Goal: Transaction & Acquisition: Book appointment/travel/reservation

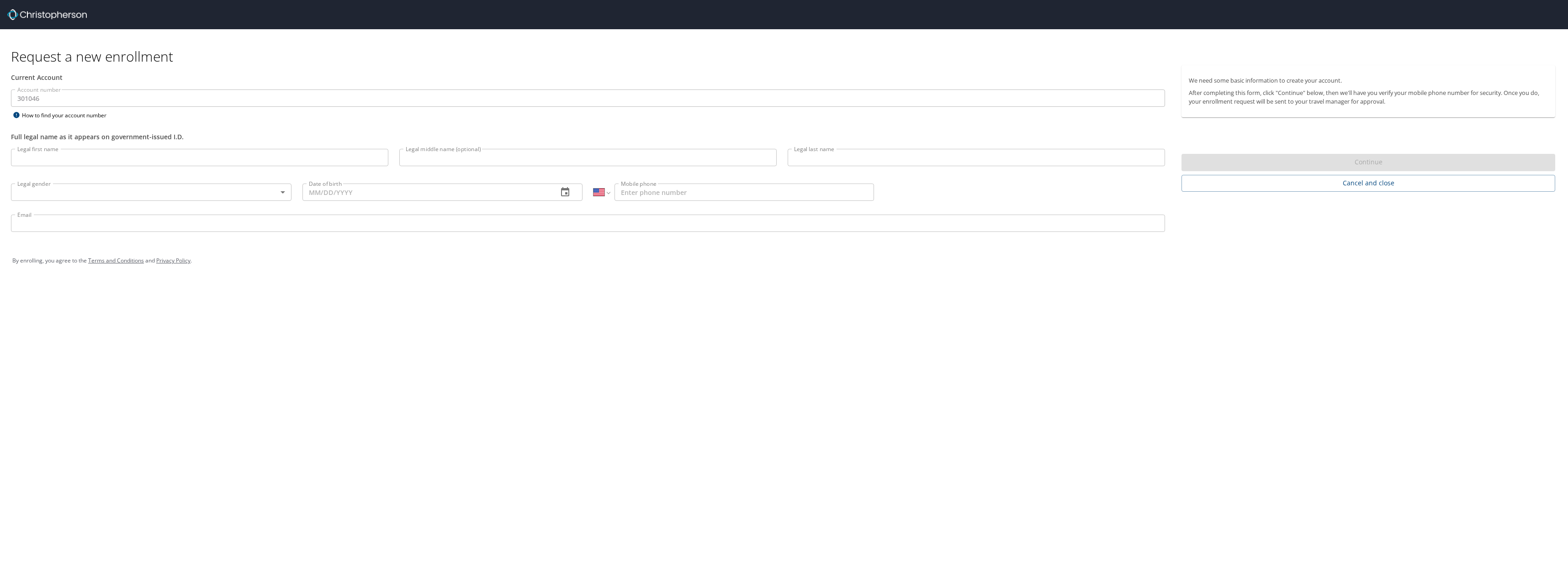
select select "US"
click at [204, 154] on input "Legal first name" at bounding box center [200, 158] width 378 height 18
type input "Jesse"
type input "Ben"
type input "Forsmann"
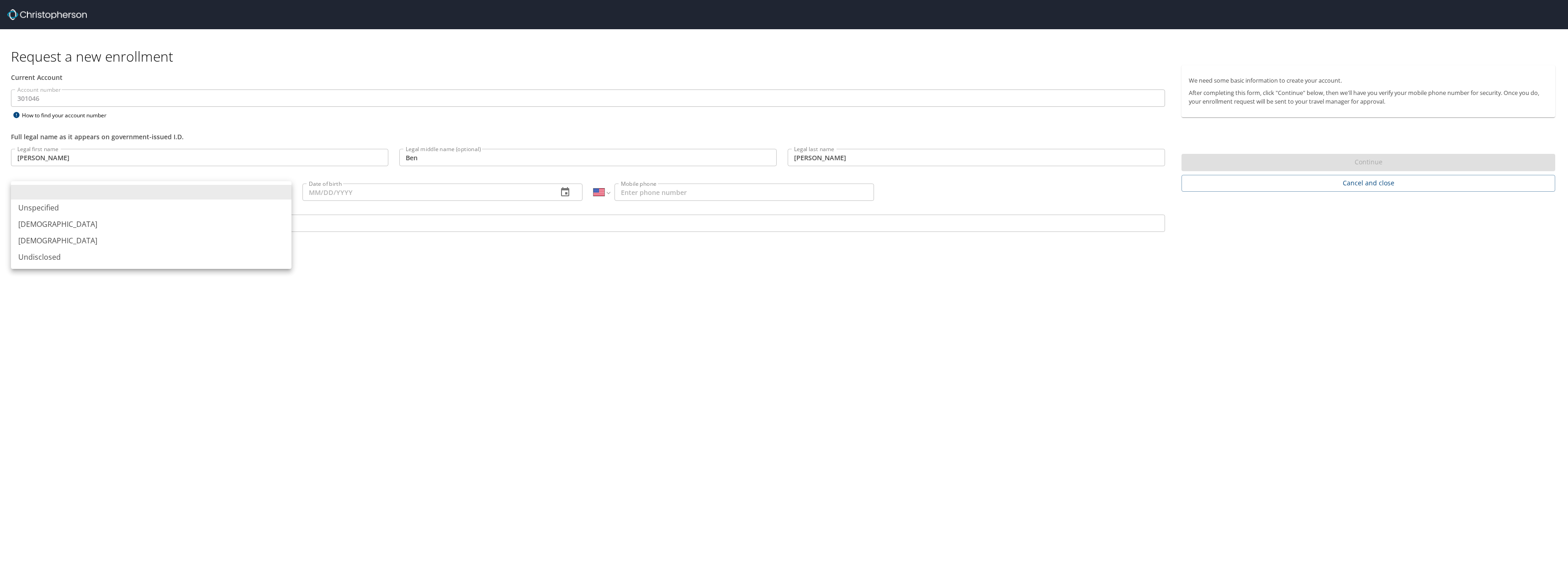
click at [94, 195] on body "Request a new enrollment Current Account Account number 301046 Account number H…" at bounding box center [784, 294] width 1568 height 588
click at [76, 217] on li "[DEMOGRAPHIC_DATA]" at bounding box center [151, 224] width 281 height 16
type input "[DEMOGRAPHIC_DATA]"
click at [306, 193] on input "Date of birth" at bounding box center [427, 192] width 248 height 18
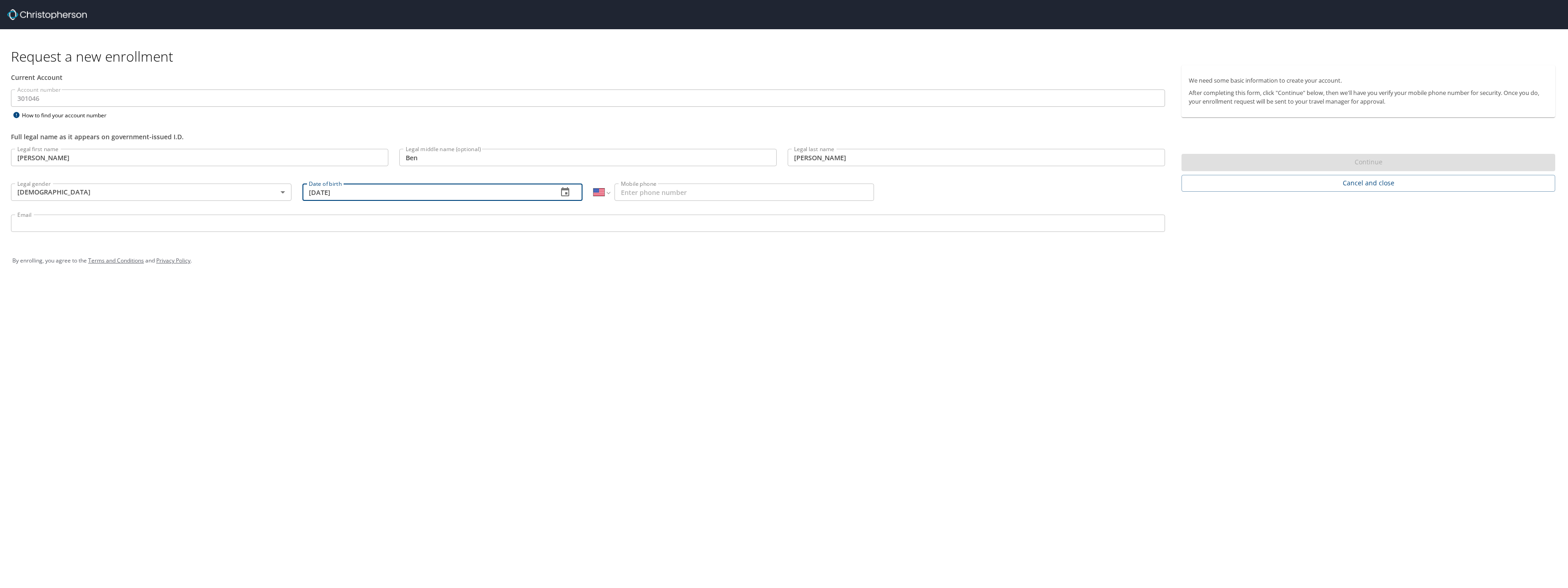
type input "[DATE]"
click at [702, 189] on input "Mobile phone" at bounding box center [744, 192] width 259 height 18
type input "(530) 526-0057"
drag, startPoint x: 535, startPoint y: 220, endPoint x: 530, endPoint y: 220, distance: 5.0
click at [535, 220] on input "Email" at bounding box center [588, 223] width 1154 height 18
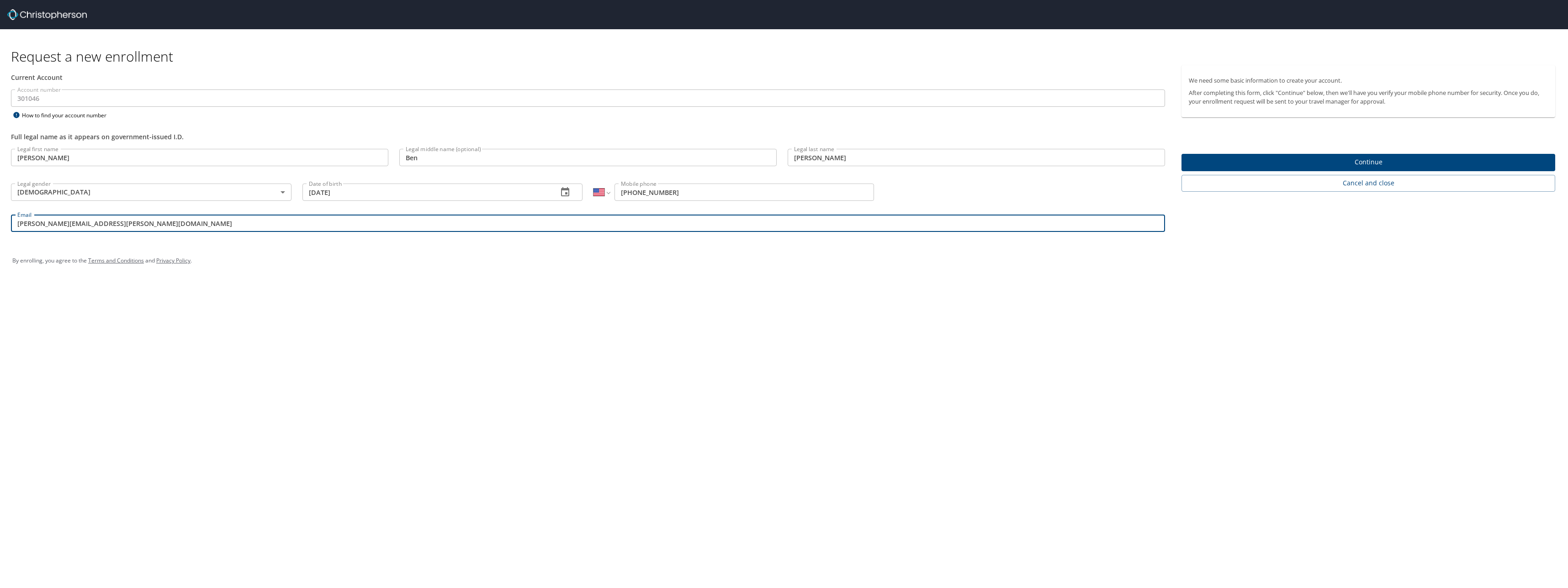
type input "jesse.forsmann@radiancetech.com"
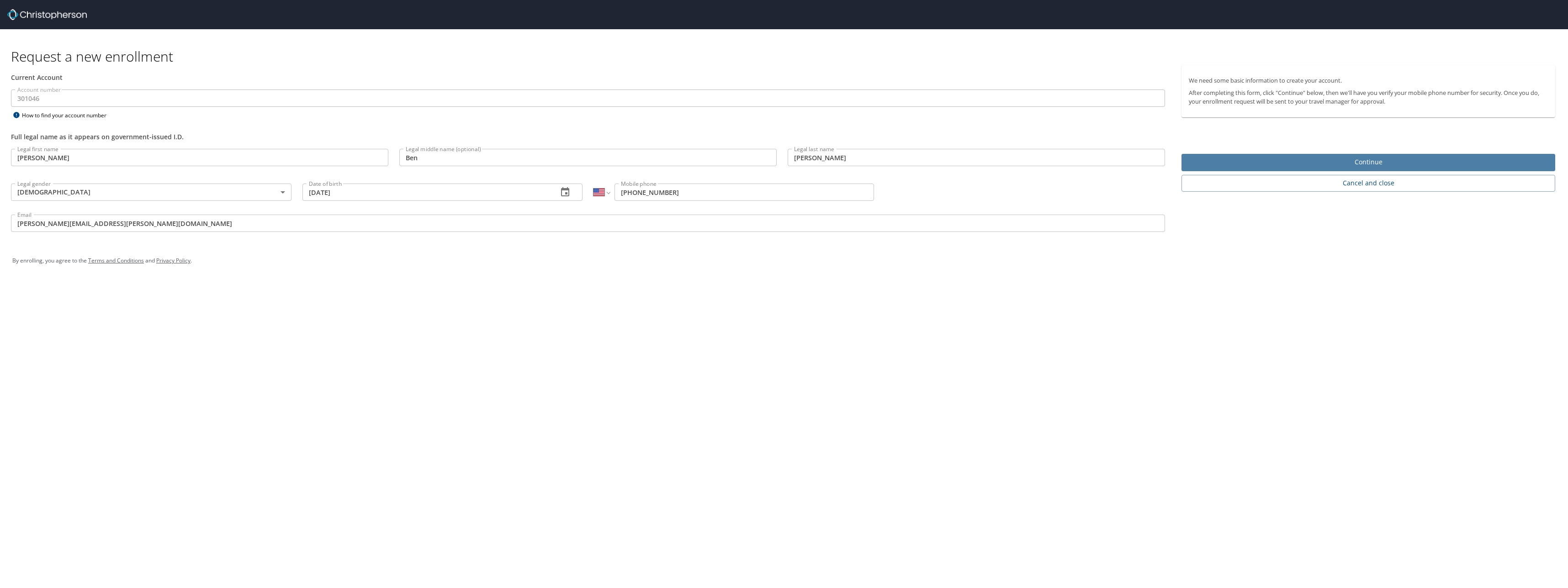
click at [1289, 159] on span "Continue" at bounding box center [1368, 162] width 359 height 12
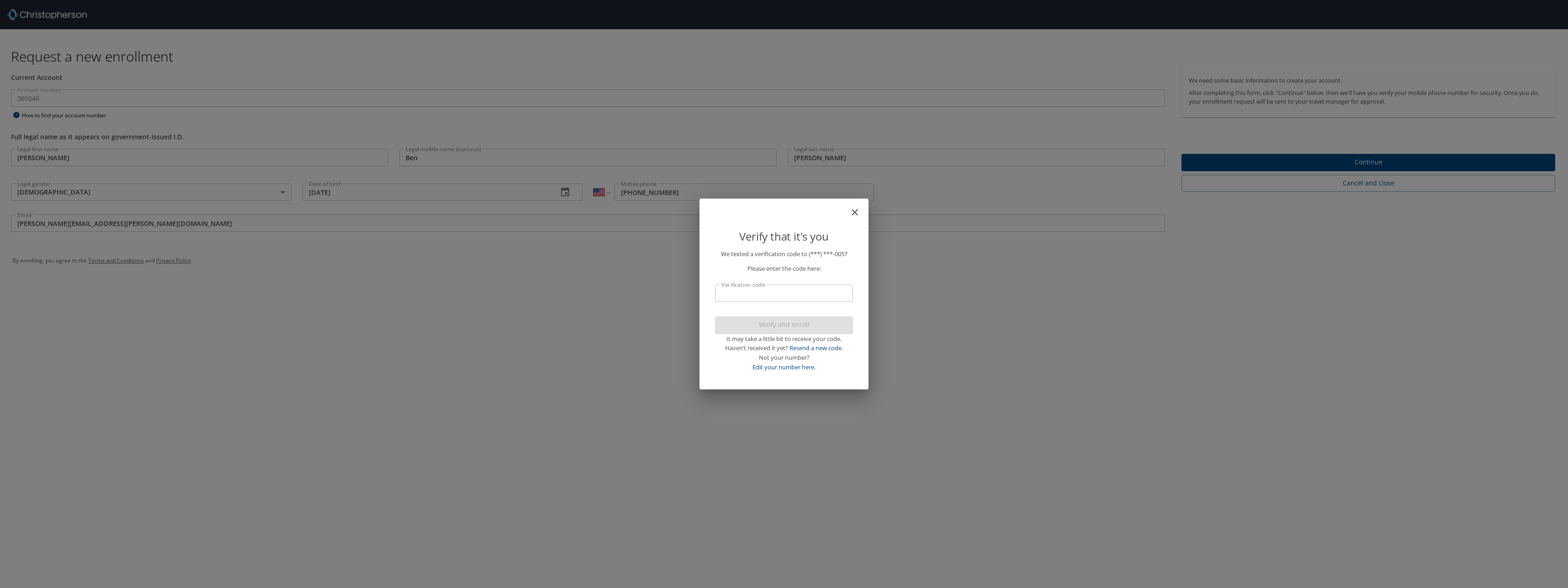
click at [775, 288] on input "Verification code" at bounding box center [784, 293] width 138 height 18
type input "946721"
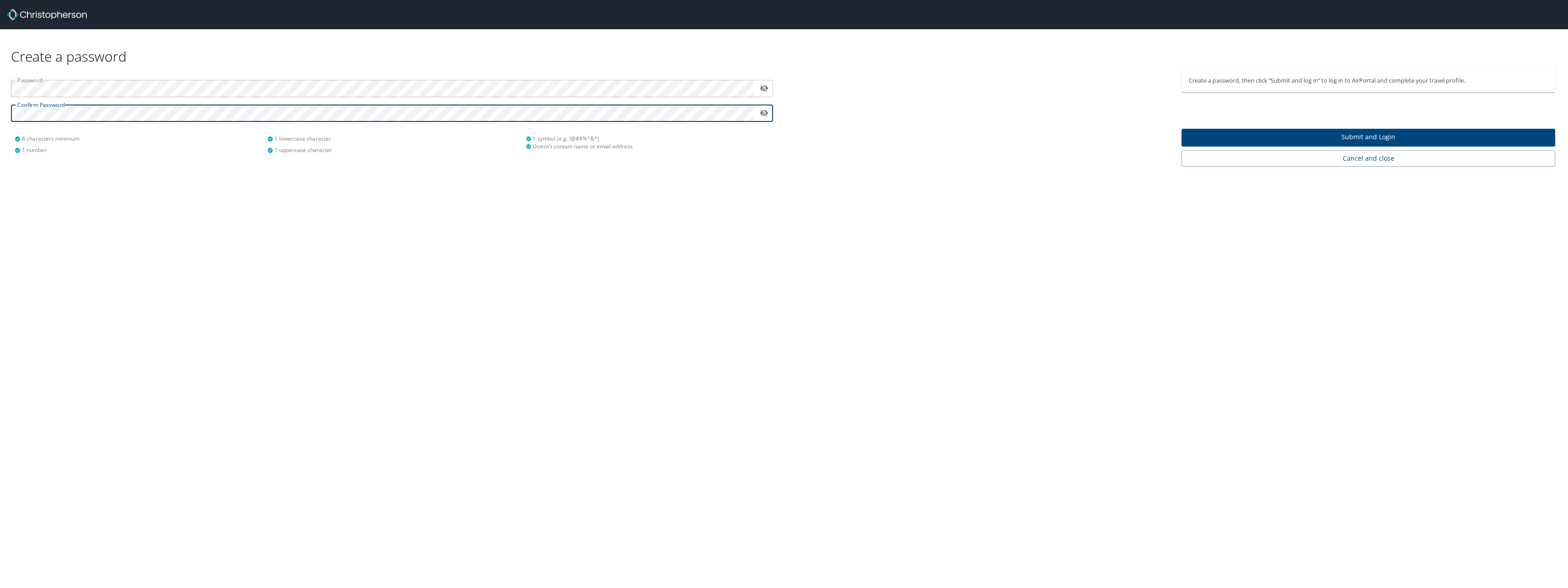
click at [1245, 135] on span "Submit and Login" at bounding box center [1368, 137] width 359 height 12
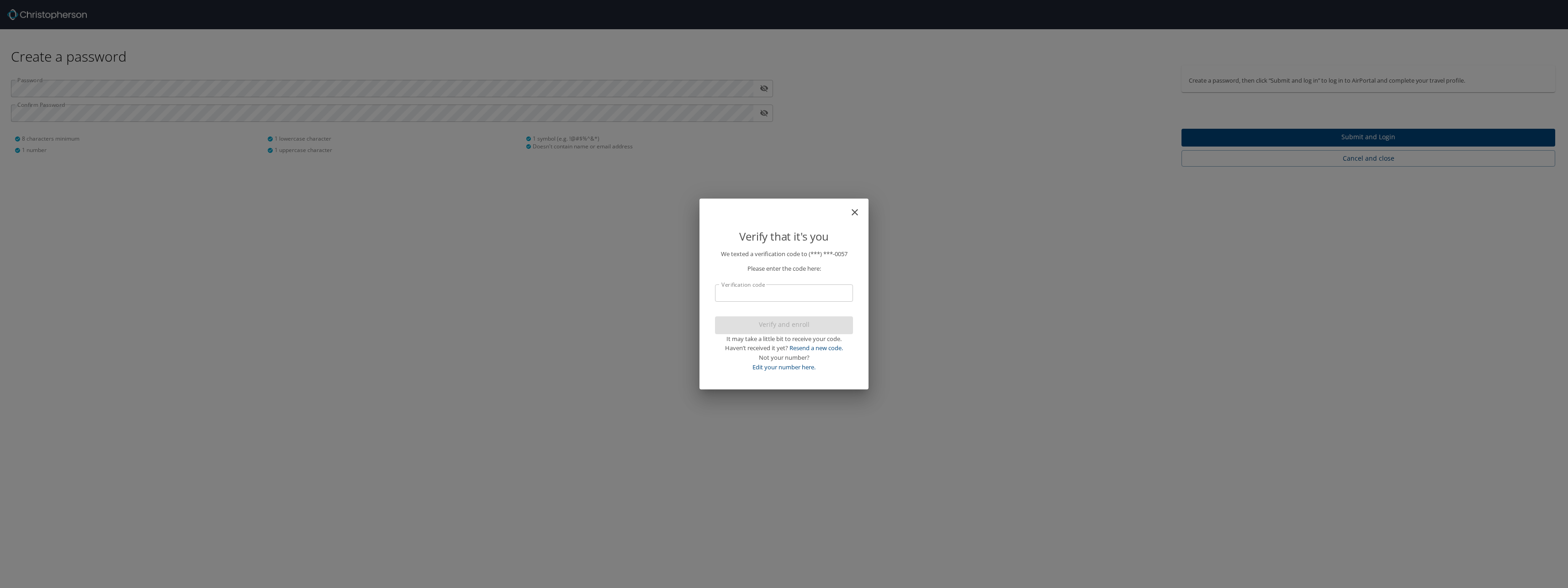
click at [728, 297] on input "Verification code" at bounding box center [784, 293] width 138 height 18
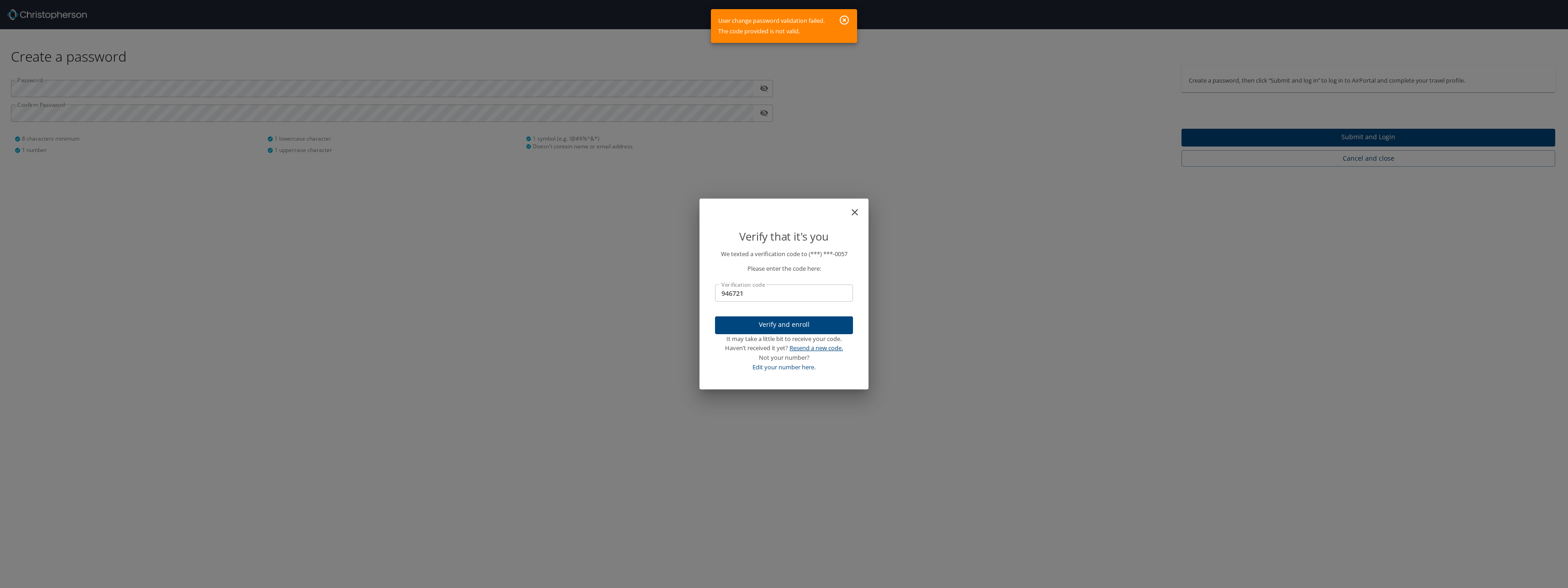
click at [811, 345] on link "Resend a new code." at bounding box center [816, 348] width 54 height 9
drag, startPoint x: 751, startPoint y: 297, endPoint x: 691, endPoint y: 293, distance: 60.1
click at [691, 293] on div "Verify that it's you We texted a verification code to (***) ***- 0057 Please en…" at bounding box center [784, 294] width 1568 height 588
type input "074347"
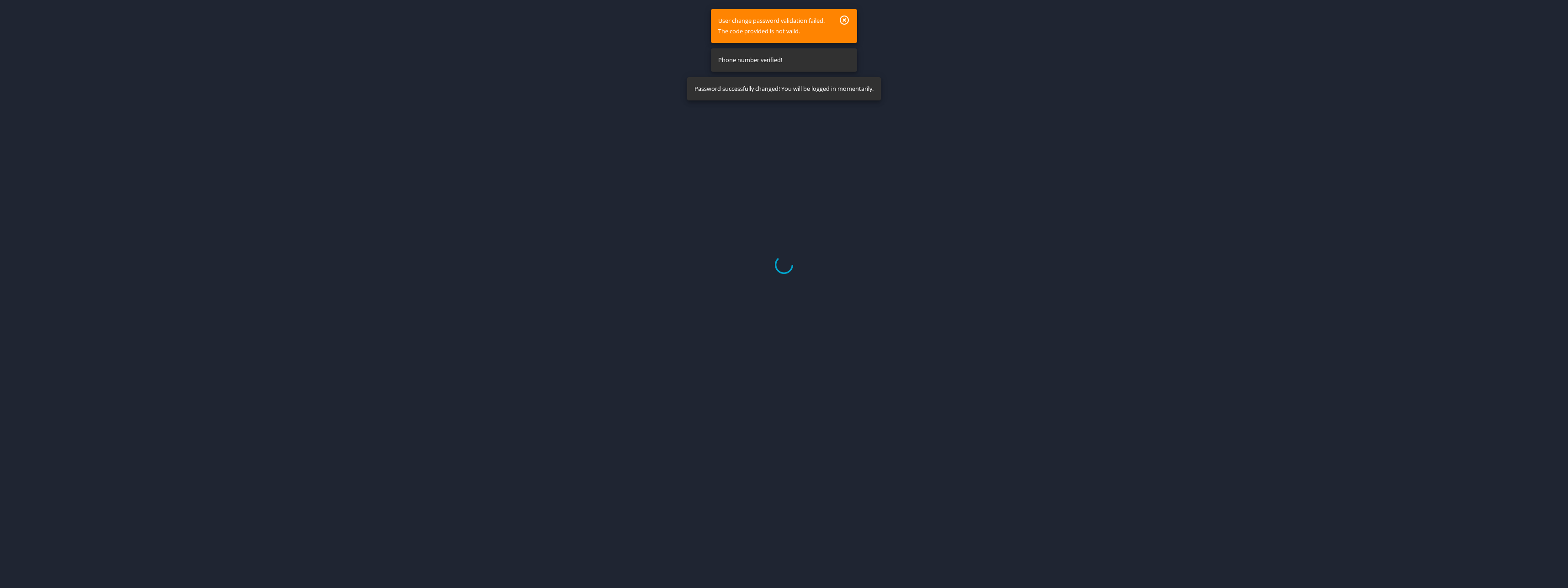
select select "US"
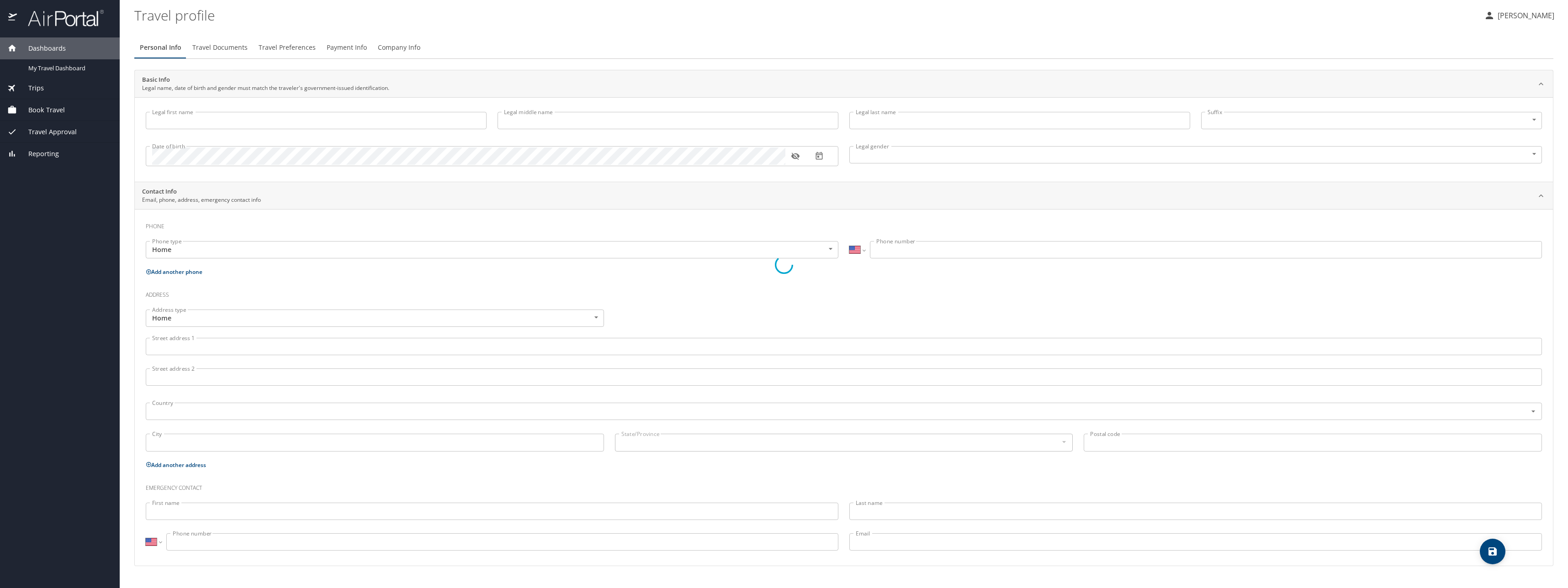
type input "[PERSON_NAME]"
type input "Ben"
type input "Forsmann"
type input "[DEMOGRAPHIC_DATA]"
select select "US"
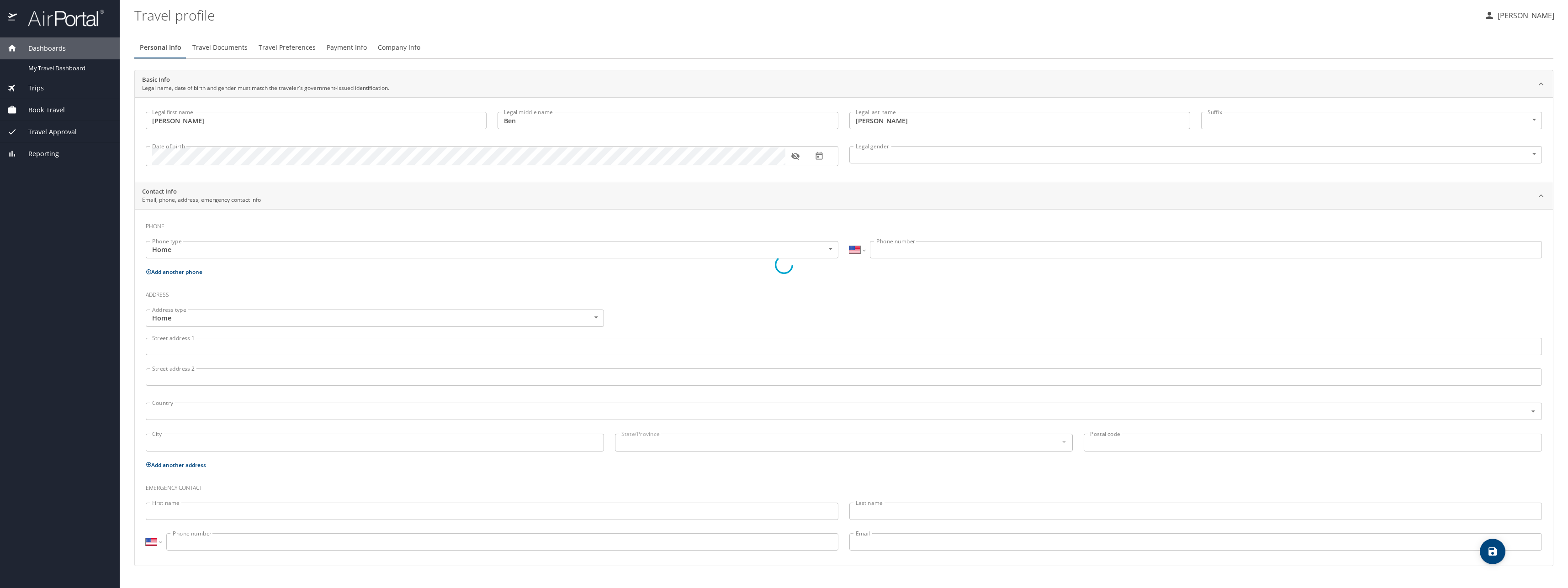
select select "US"
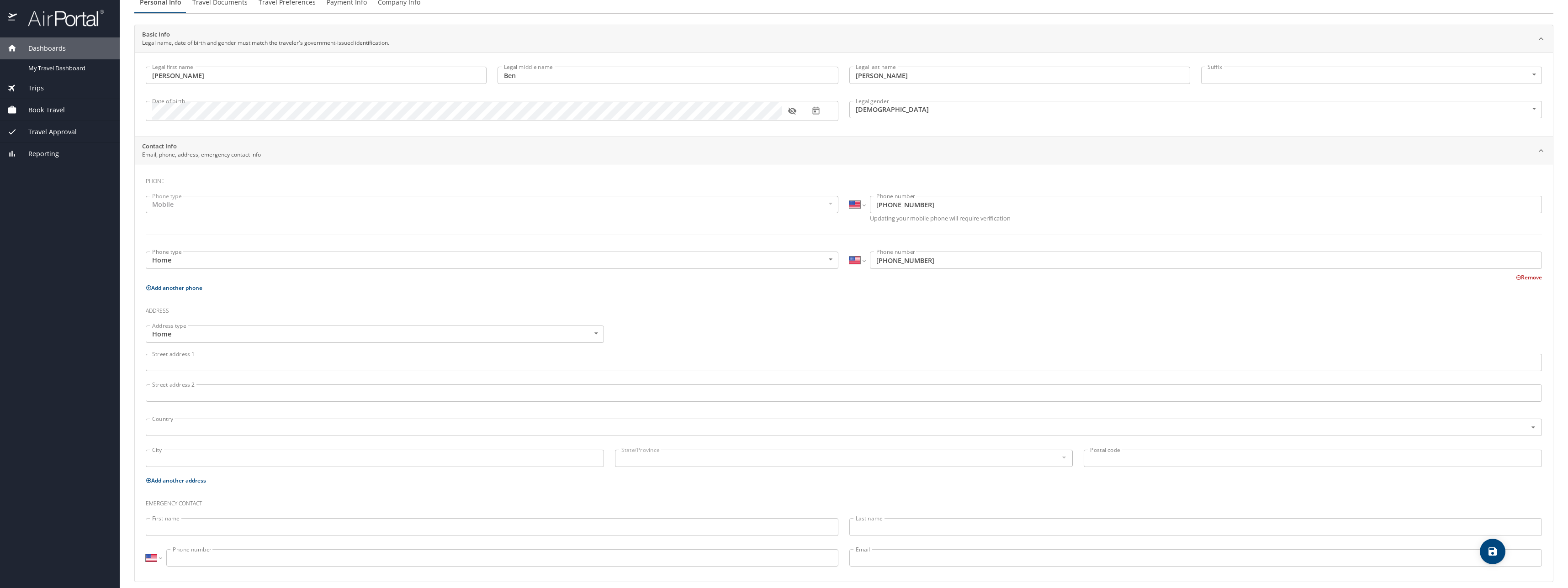
scroll to position [46, 0]
click at [267, 366] on input "Street address 1" at bounding box center [843, 362] width 1396 height 18
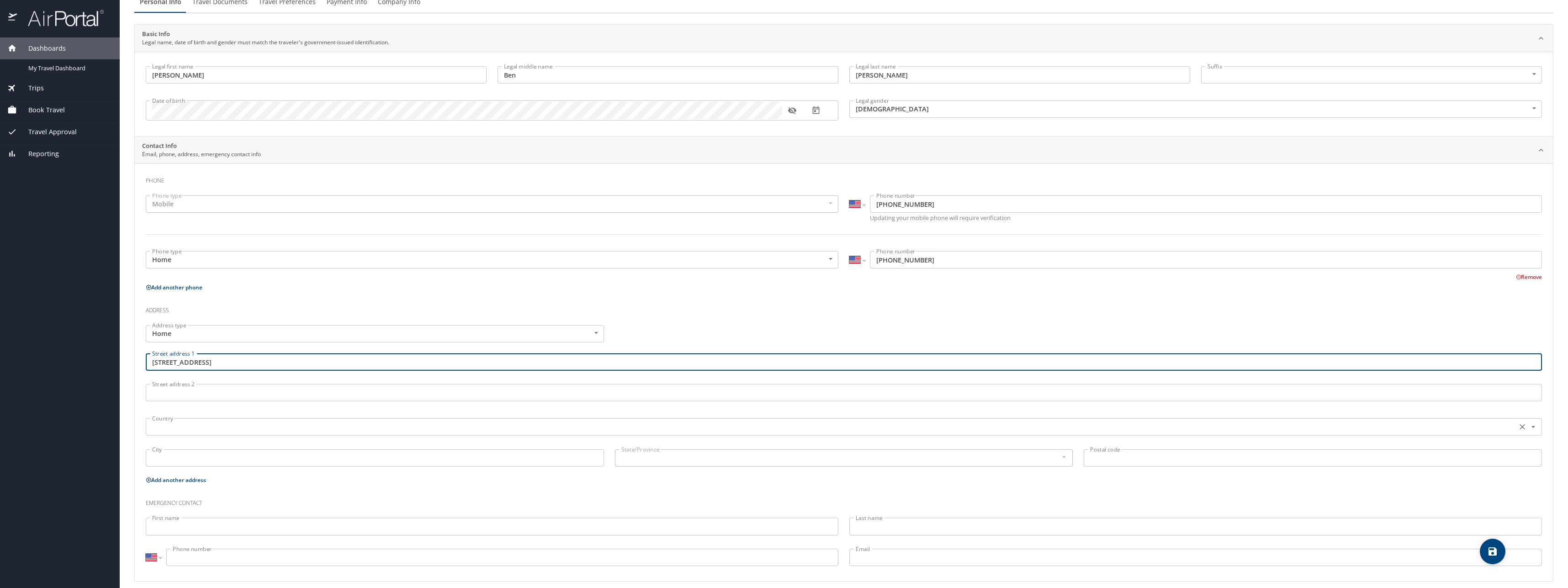
type input "112 Bur Oak Dr"
click at [208, 424] on input "text" at bounding box center [830, 427] width 1363 height 12
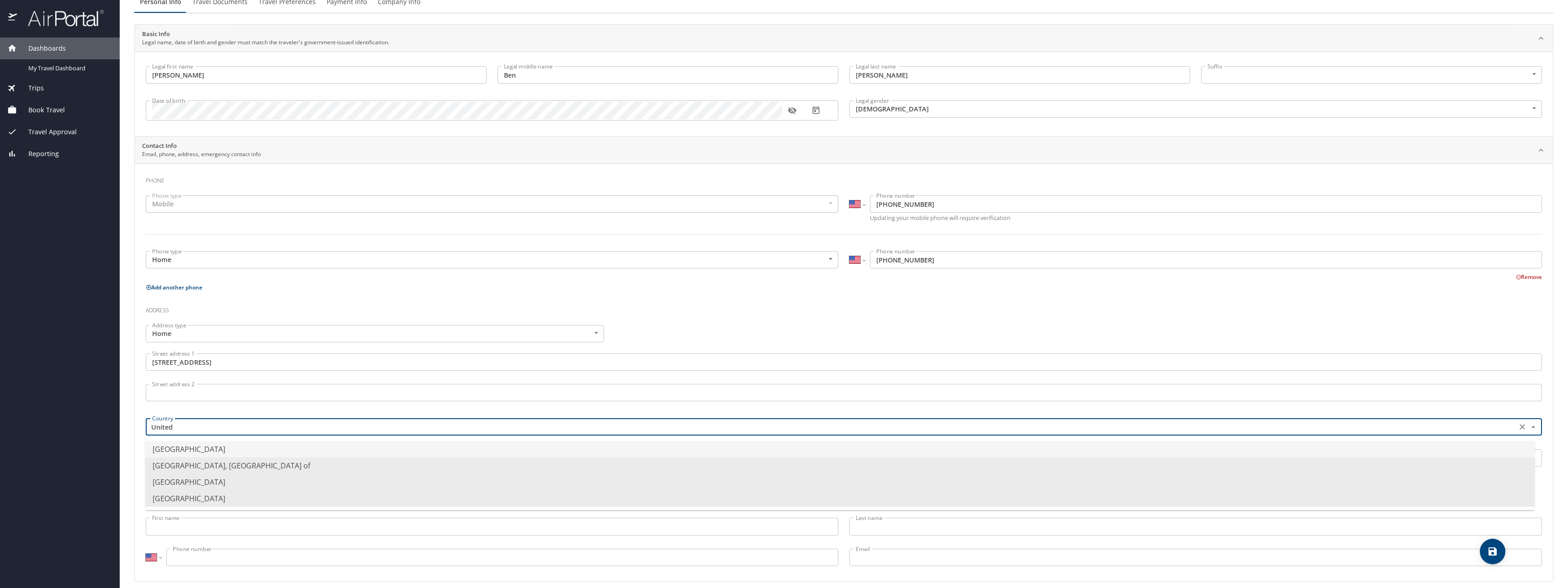
click at [208, 450] on li "United States of America" at bounding box center [840, 449] width 1389 height 16
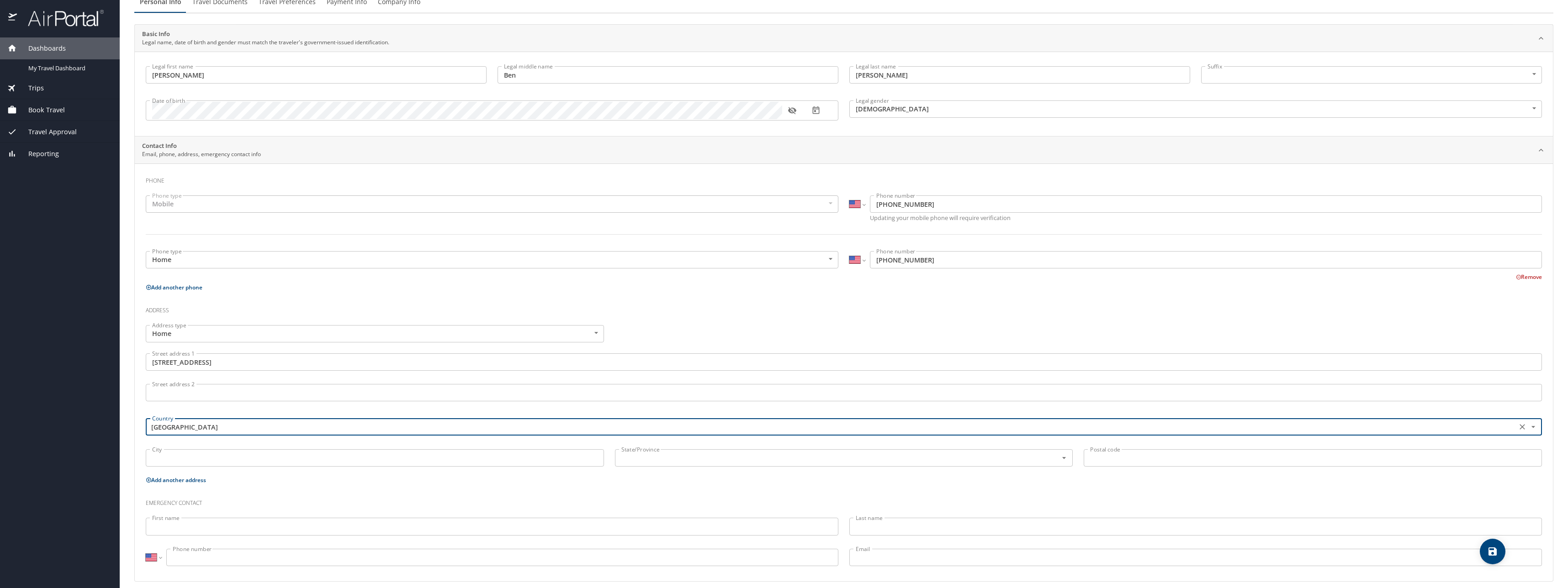
type input "United States of America"
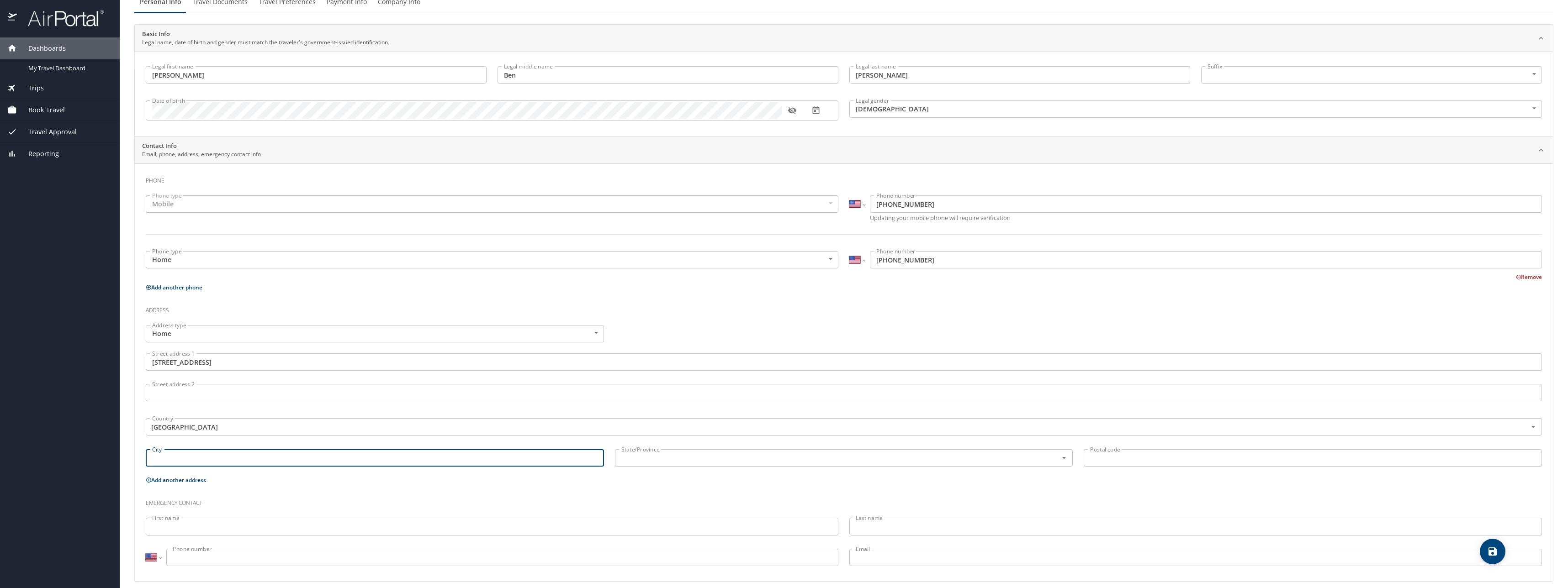
click at [172, 452] on input "City" at bounding box center [374, 458] width 458 height 18
type input "Madison"
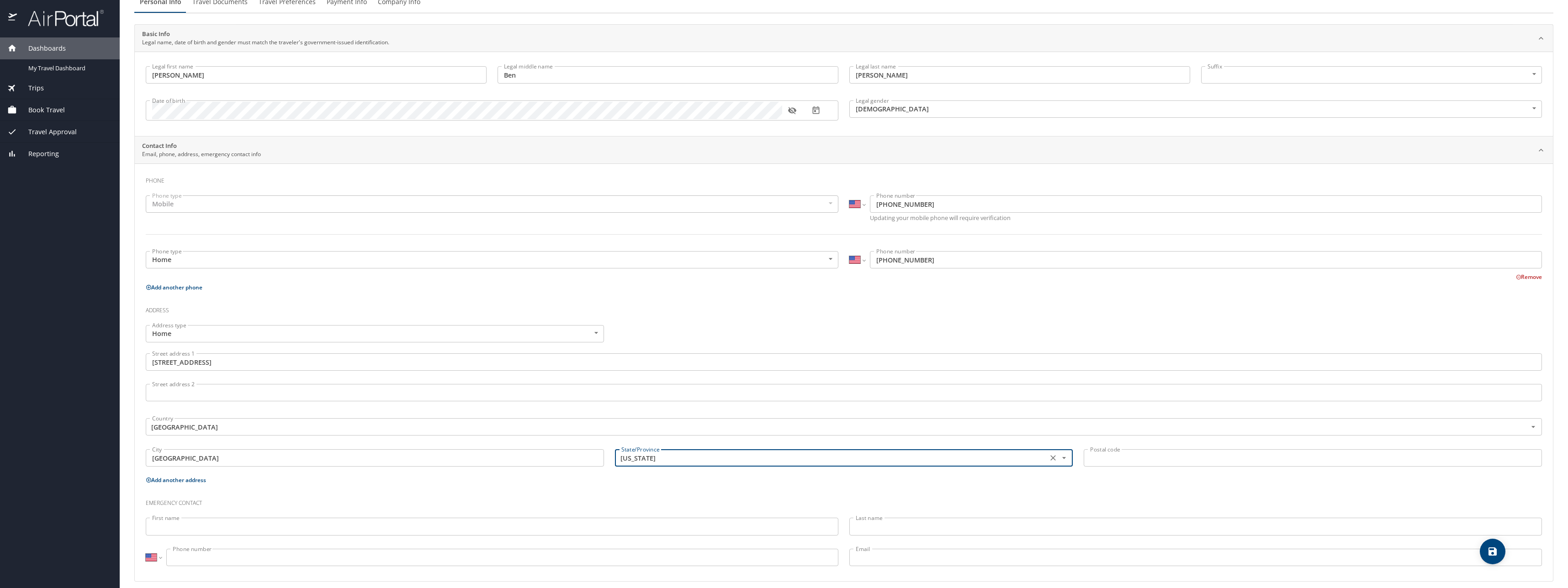
type input "Alabama"
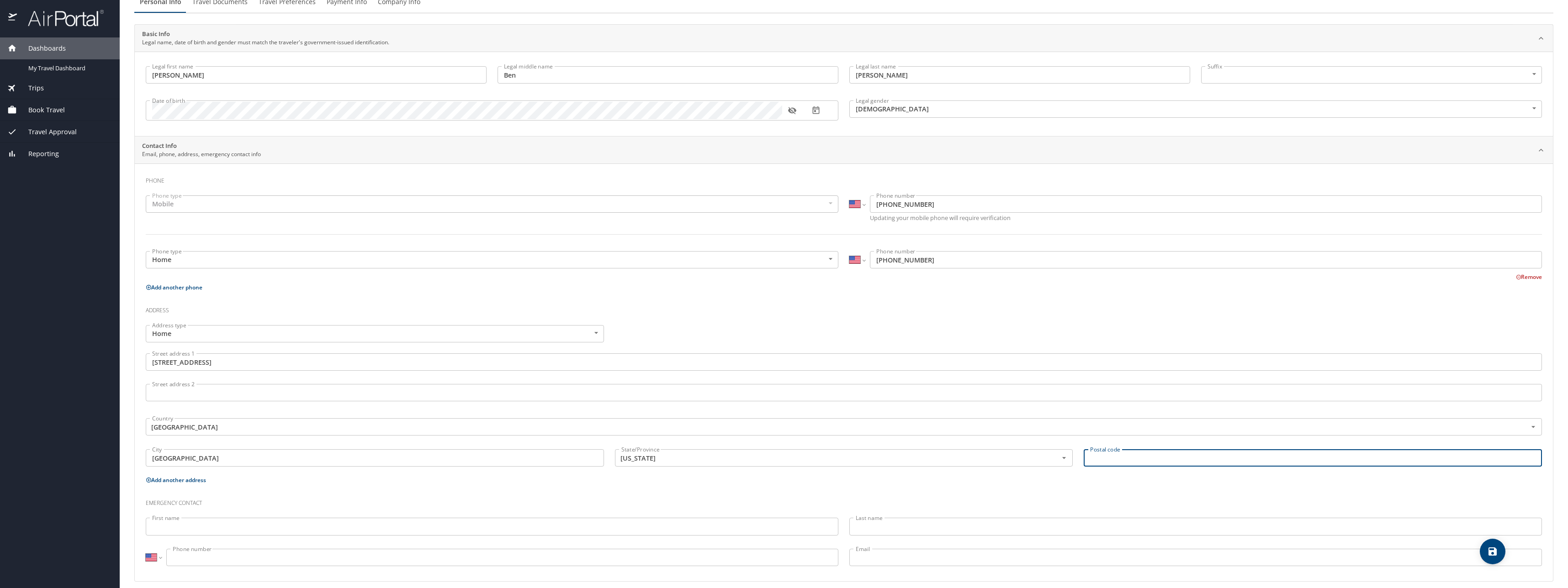
click at [1115, 458] on input "Postal code" at bounding box center [1312, 458] width 458 height 18
type input "35756"
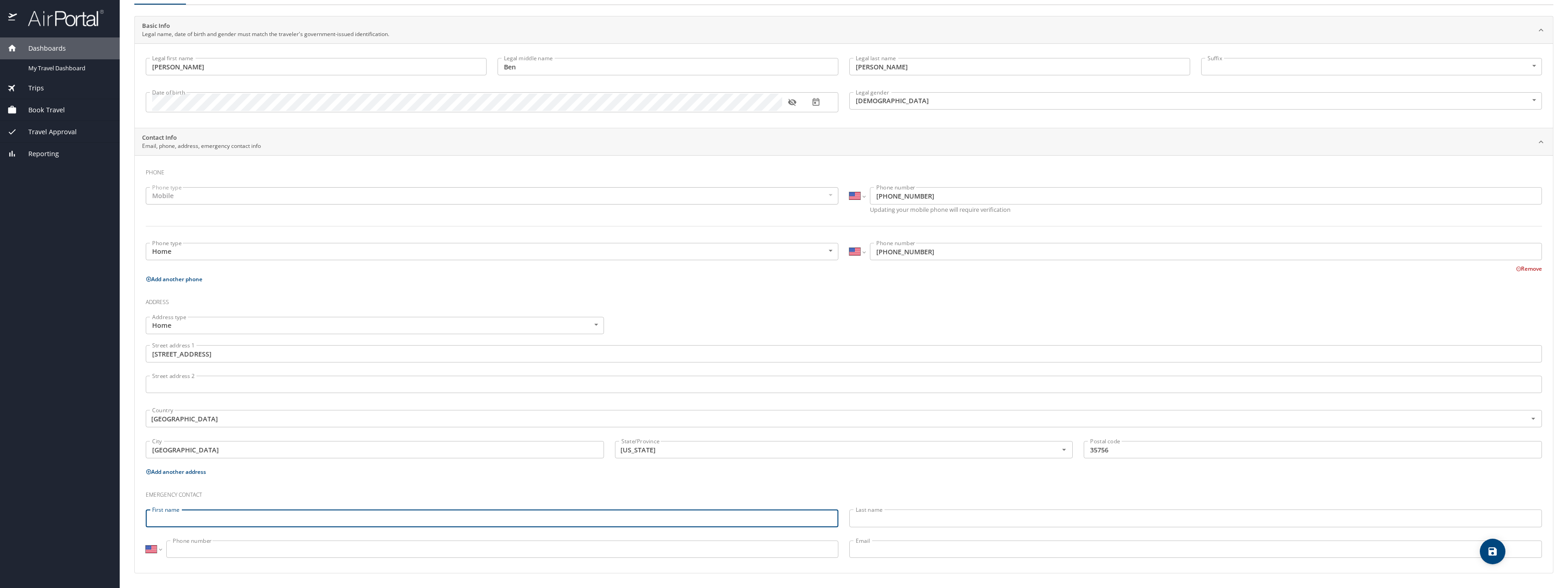
click at [180, 516] on input "First name" at bounding box center [491, 518] width 692 height 18
type input "Tonya"
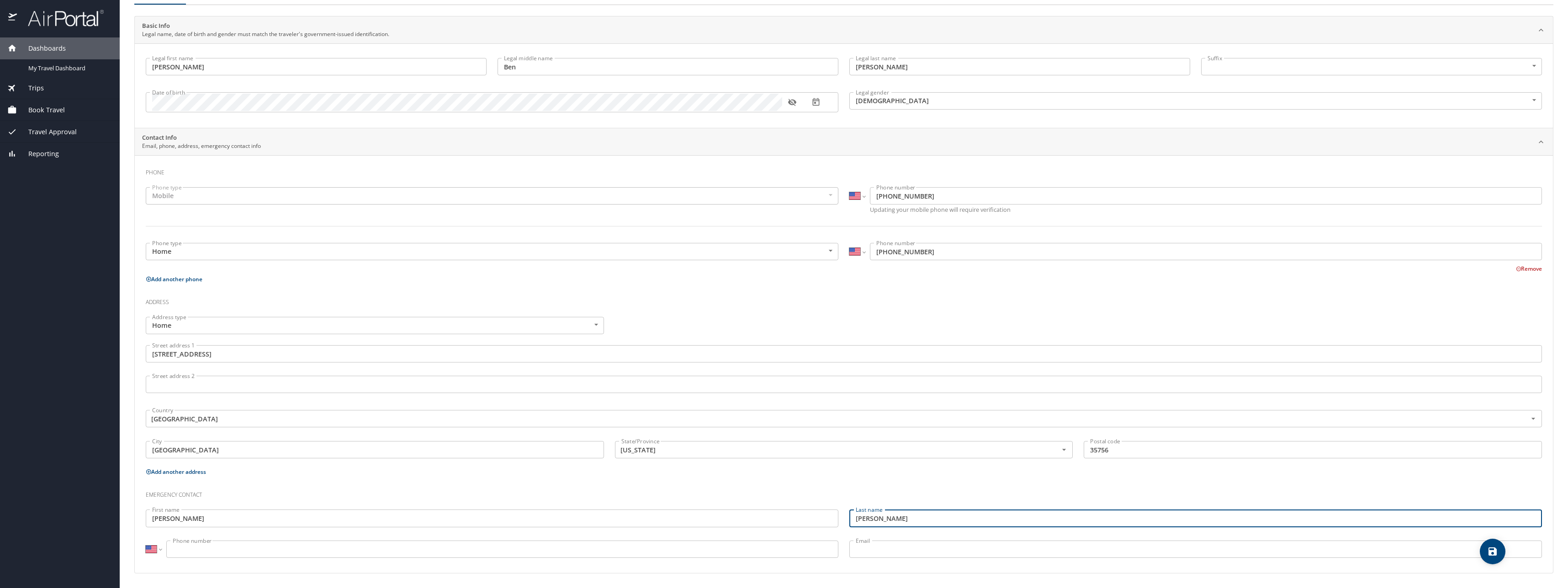
type input "Forsmann"
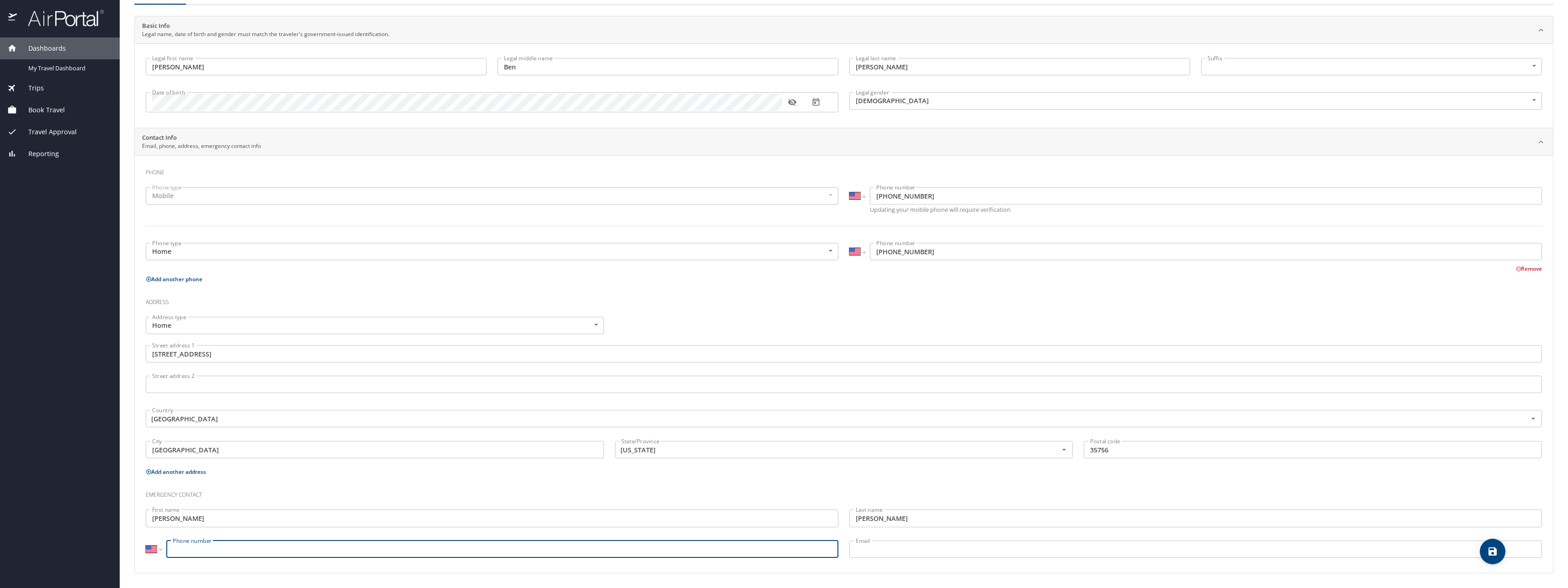
click at [183, 551] on input "Phone number" at bounding box center [502, 549] width 672 height 18
type input "(530) 200-4006"
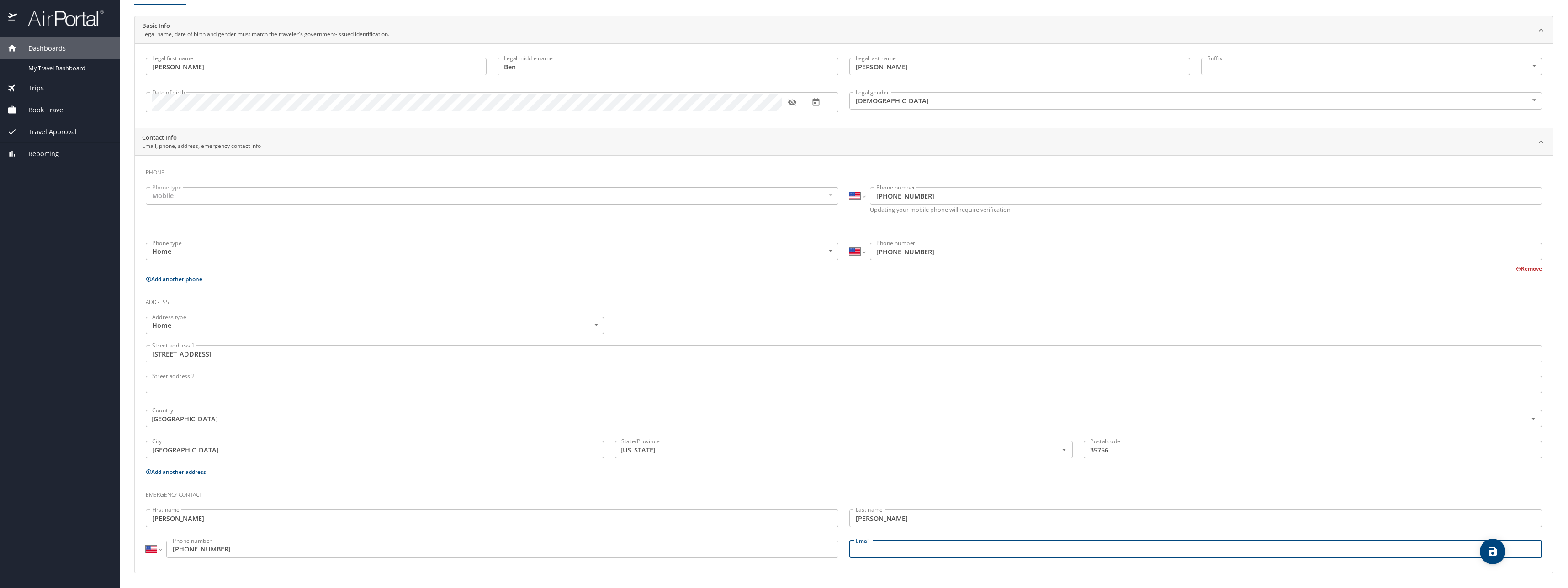
click at [856, 541] on input "Email" at bounding box center [1195, 549] width 692 height 18
type input "tforsmann@gmail.com"
click at [1491, 552] on icon "save" at bounding box center [1492, 551] width 9 height 9
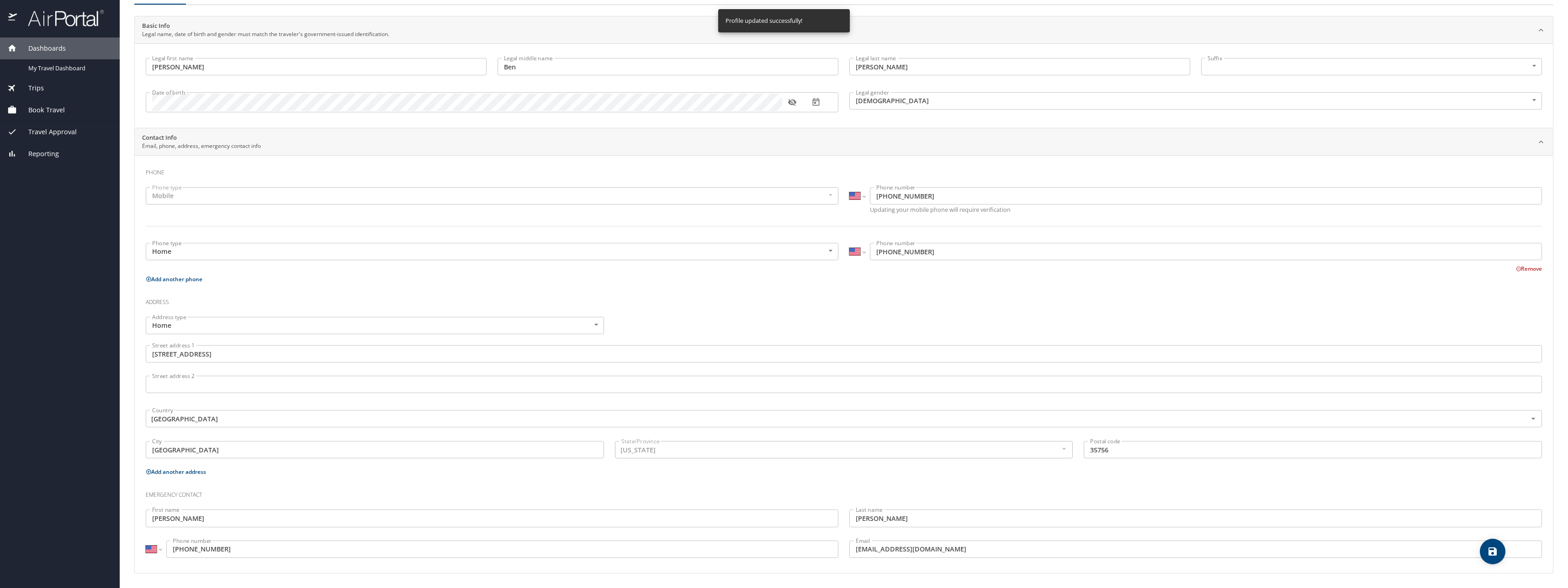
select select "US"
click at [72, 69] on span "My Travel Dashboard" at bounding box center [69, 68] width 80 height 9
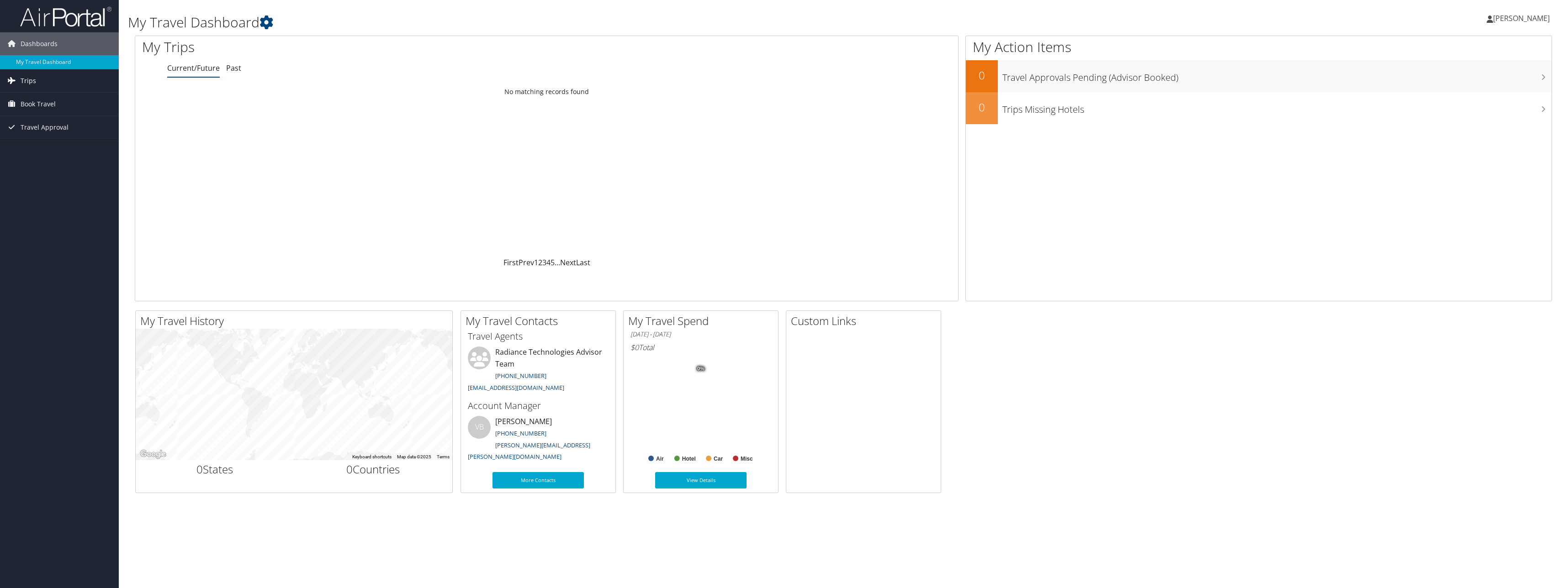
click at [40, 82] on link "Trips" at bounding box center [59, 81] width 119 height 23
click at [47, 146] on span "Book Travel" at bounding box center [38, 145] width 35 height 23
click at [65, 164] on link "Agent Booking Request" at bounding box center [59, 163] width 119 height 14
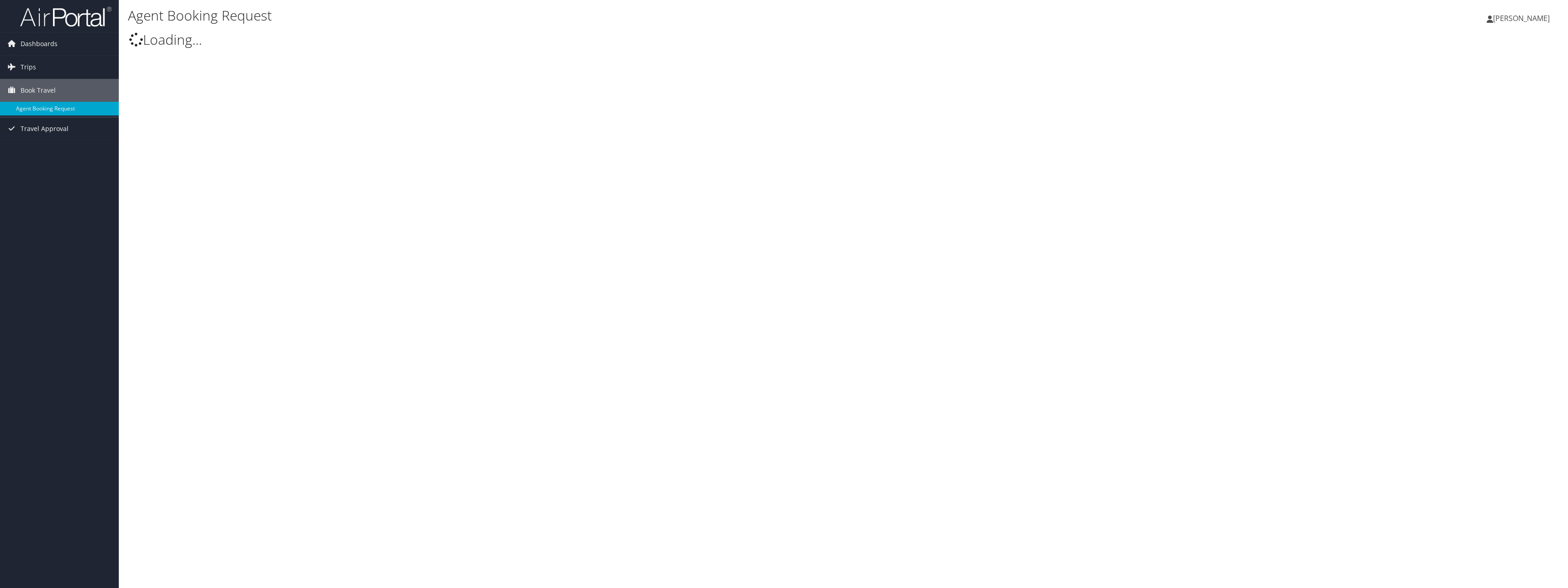
type input "[PERSON_NAME]"
select select "[EMAIL_ADDRESS][DOMAIN_NAME]"
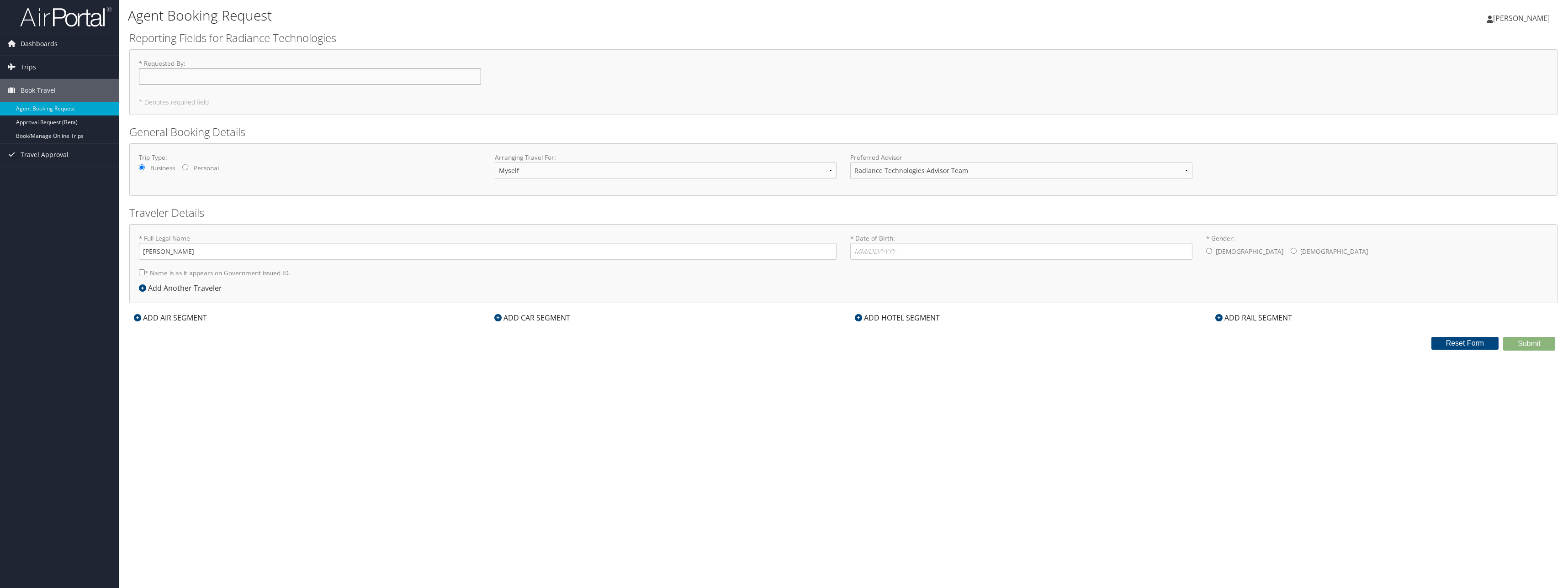
click at [222, 75] on input "* Requested By : Required" at bounding box center [310, 77] width 342 height 17
click at [222, 72] on input "* Requested By : Required" at bounding box center [310, 77] width 342 height 17
type input "[PERSON_NAME]"
click at [856, 247] on input "* Date of Birth: Invalid Date" at bounding box center [1021, 251] width 342 height 17
type input "03/15/1981"
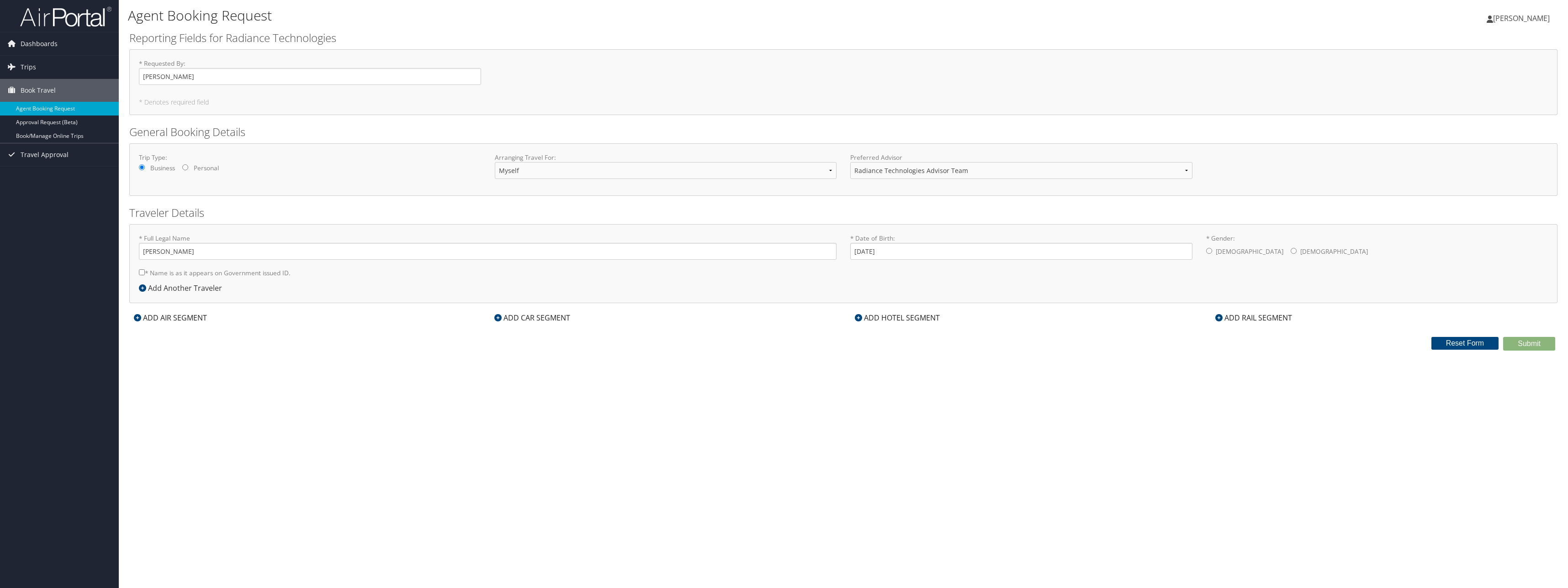
click at [1208, 253] on input "* Gender: Male Female" at bounding box center [1209, 251] width 6 height 6
radio input "true"
click at [163, 321] on div "ADD AIR SEGMENT" at bounding box center [170, 318] width 82 height 11
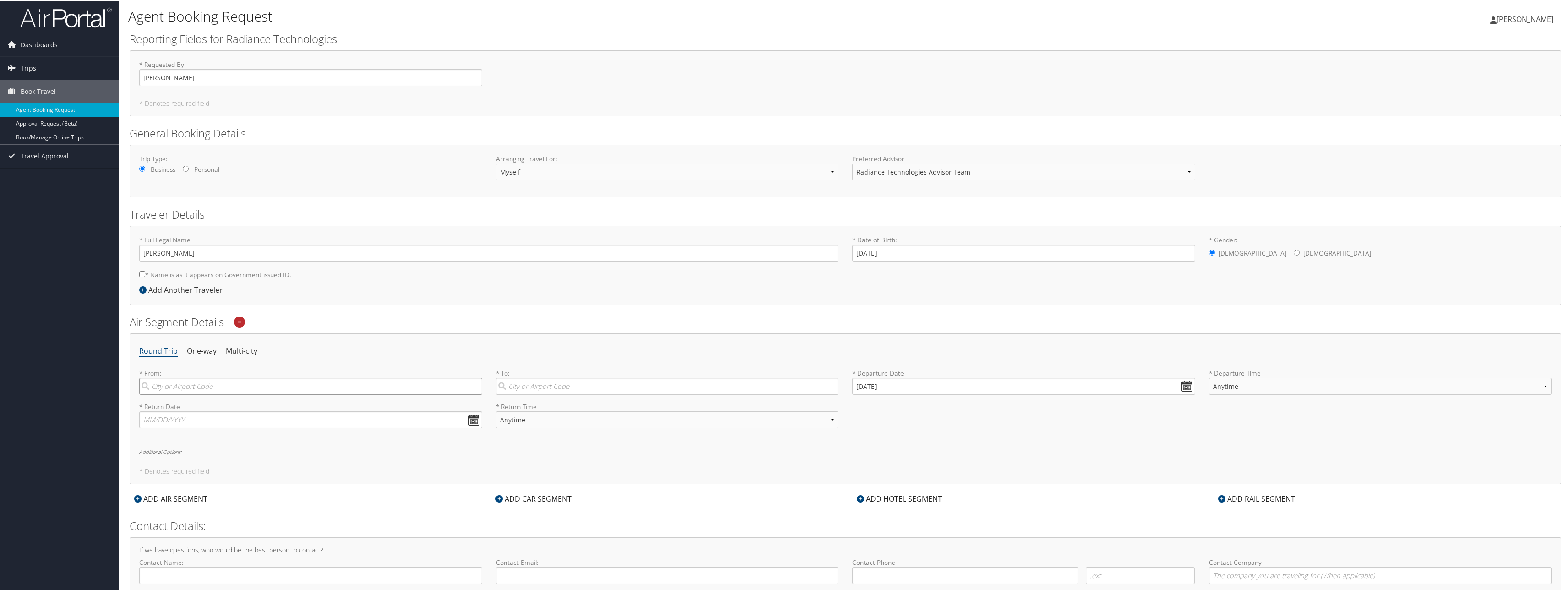
click at [204, 387] on input "search" at bounding box center [311, 385] width 343 height 17
click at [162, 415] on div "City" at bounding box center [312, 417] width 331 height 12
click at [162, 394] on input "HSV" at bounding box center [311, 385] width 343 height 17
type input "Huntsville (HSV AL)"
click at [549, 387] on input "search" at bounding box center [667, 385] width 343 height 17
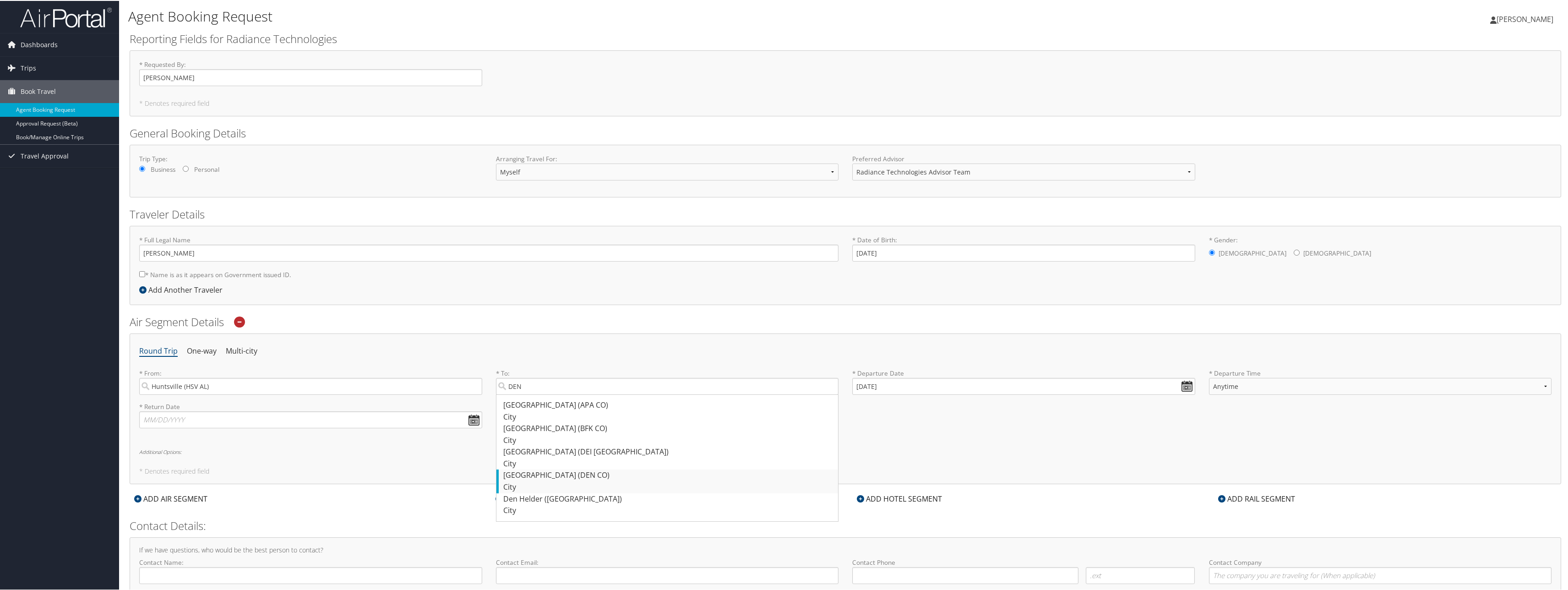
click at [551, 483] on div "City" at bounding box center [668, 487] width 331 height 12
click at [551, 394] on input "DEN" at bounding box center [667, 385] width 343 height 17
type input "Denver (DEN CO)"
click at [1184, 382] on input "09/10/2025" at bounding box center [1024, 385] width 343 height 17
click at [938, 447] on td "13" at bounding box center [942, 447] width 12 height 12
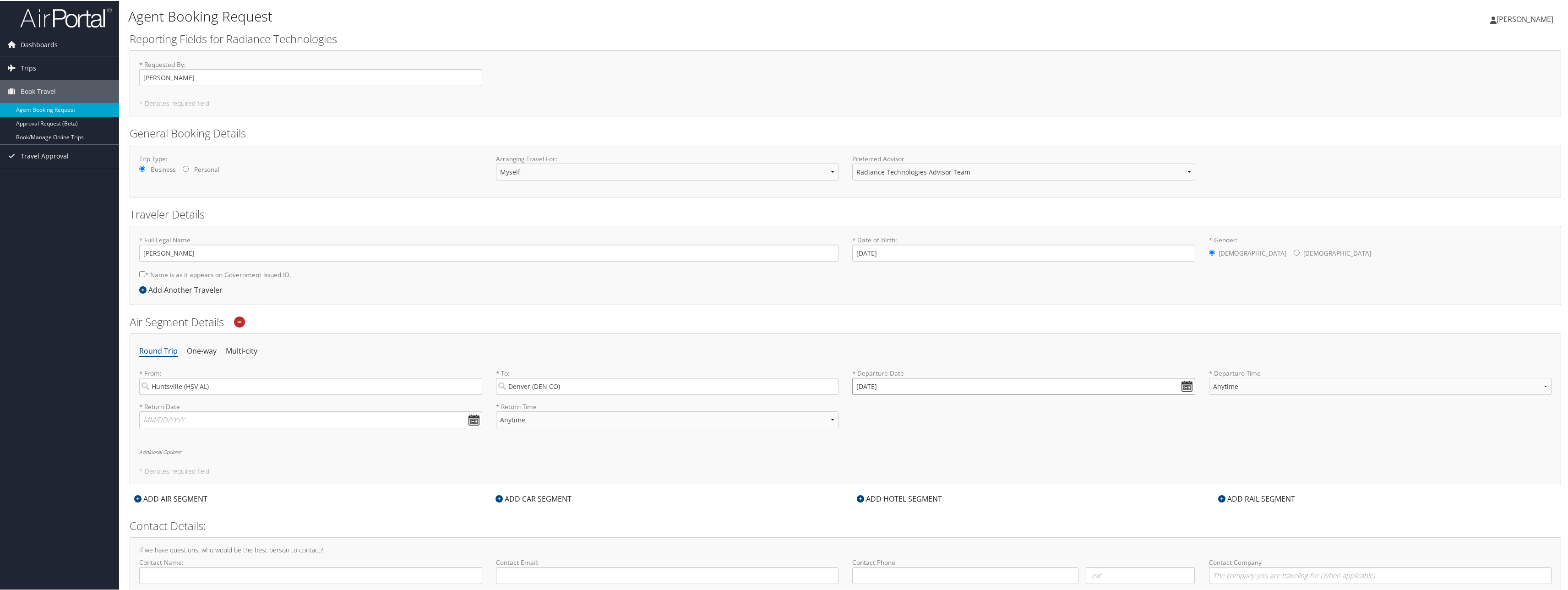
click at [1187, 388] on input "09/13/2025" at bounding box center [1024, 385] width 343 height 17
click at [905, 408] on th "Sep 2025" at bounding box center [902, 407] width 65 height 12
click at [906, 384] on input "09/13/2025" at bounding box center [1024, 385] width 343 height 17
drag, startPoint x: 893, startPoint y: 382, endPoint x: 842, endPoint y: 375, distance: 51.5
click at [842, 375] on div "* From: Huntsville (HSV AL) Required * To: Denver (DEN CO) Required * Departure…" at bounding box center [845, 384] width 1426 height 34
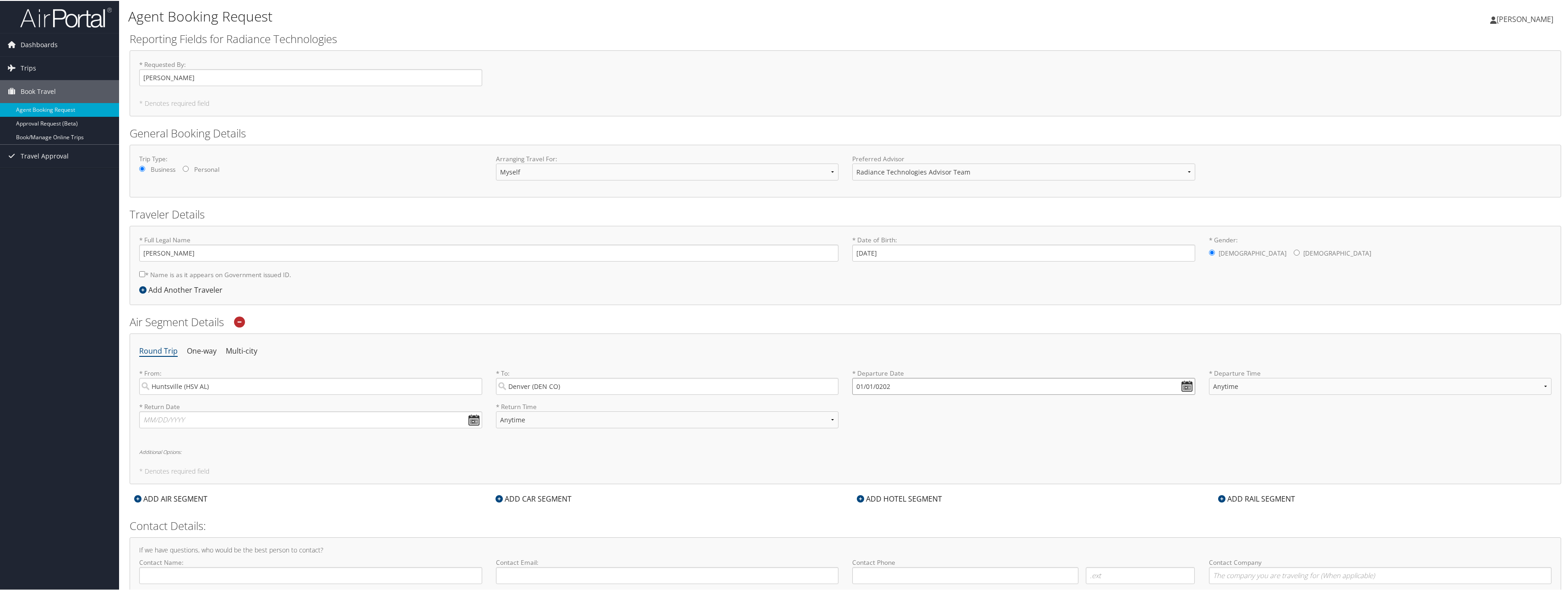
drag, startPoint x: 899, startPoint y: 385, endPoint x: 842, endPoint y: 357, distance: 63.5
click at [839, 376] on div "* From: Huntsville (HSV AL) Required * To: Denver (DEN CO) Required * Departure…" at bounding box center [845, 384] width 1426 height 34
type input "01/01/20010"
click at [1183, 387] on input "01/01/20010" at bounding box center [1024, 385] width 343 height 17
click at [897, 382] on input "01/01/20010" at bounding box center [1024, 385] width 343 height 17
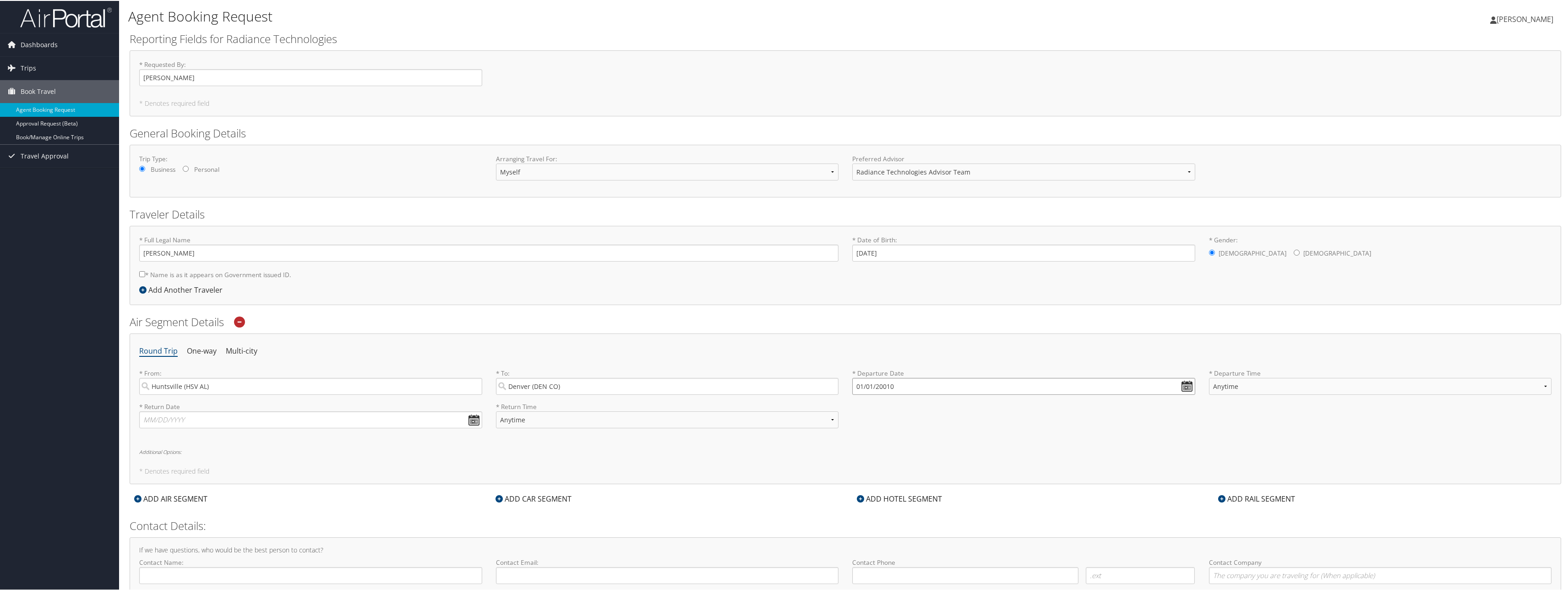
drag, startPoint x: 901, startPoint y: 382, endPoint x: 828, endPoint y: 354, distance: 78.2
click at [828, 354] on div "Round Trip One-way Multi-city * From: Huntsville (HSV AL) Required * To: Denver…" at bounding box center [845, 408] width 1431 height 151
click at [1182, 384] on input "01/01/0202" at bounding box center [1024, 385] width 343 height 17
type input "01/01/0202"
click at [904, 406] on th "Jan 0202" at bounding box center [902, 407] width 65 height 12
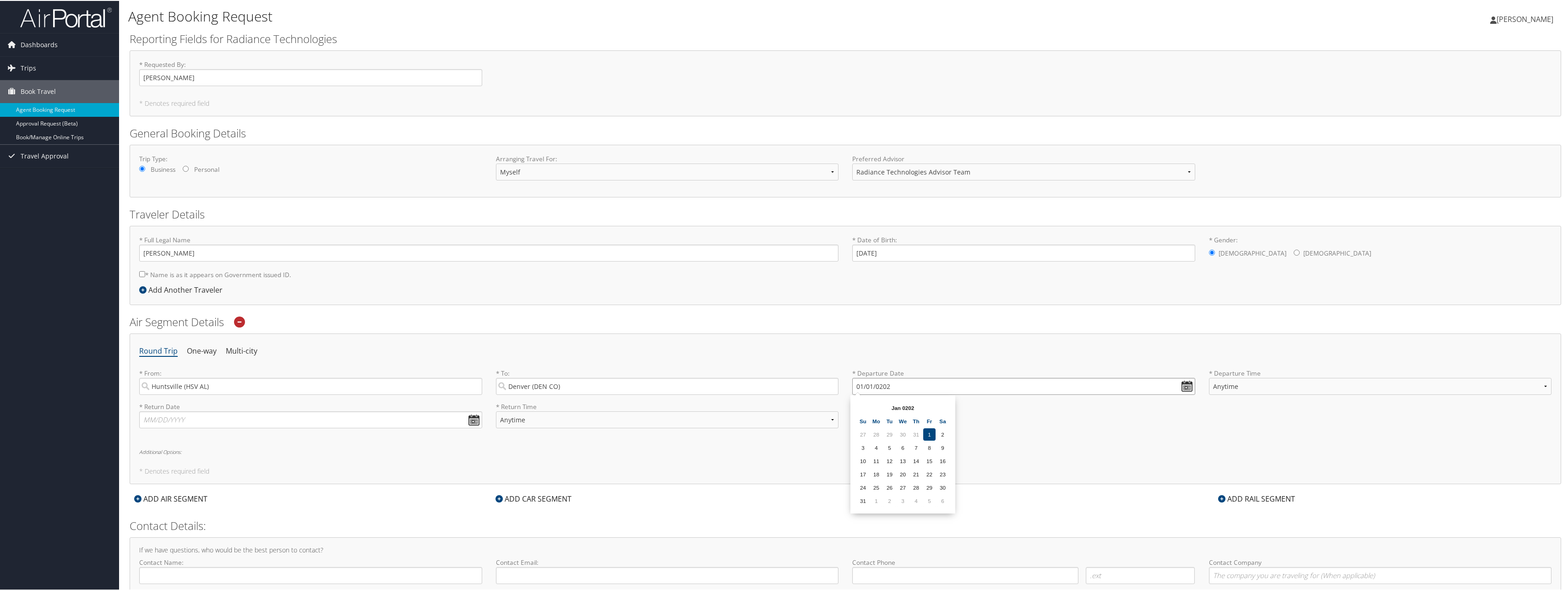
click at [879, 382] on input "01/01/0202" at bounding box center [1024, 385] width 343 height 17
click at [941, 352] on ul "Round Trip One-way Multi-city" at bounding box center [845, 350] width 1412 height 16
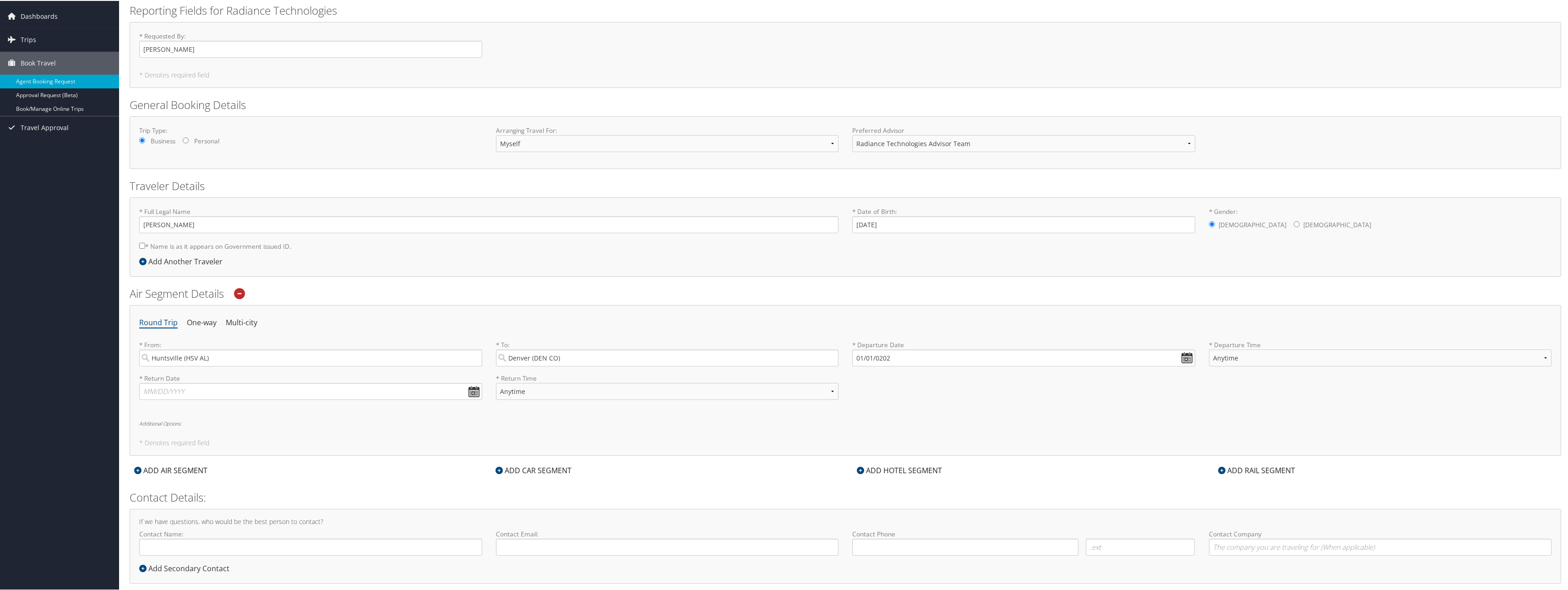
scroll to position [44, 0]
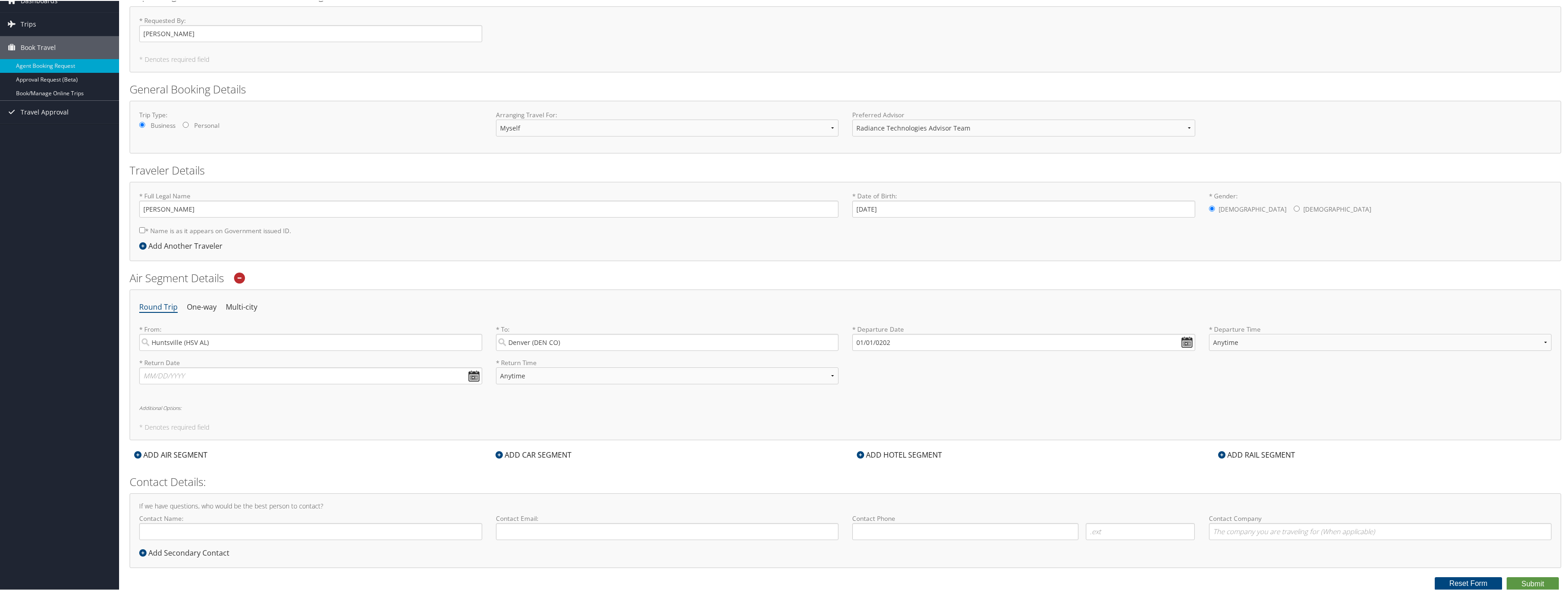
click at [236, 277] on icon at bounding box center [239, 277] width 11 height 11
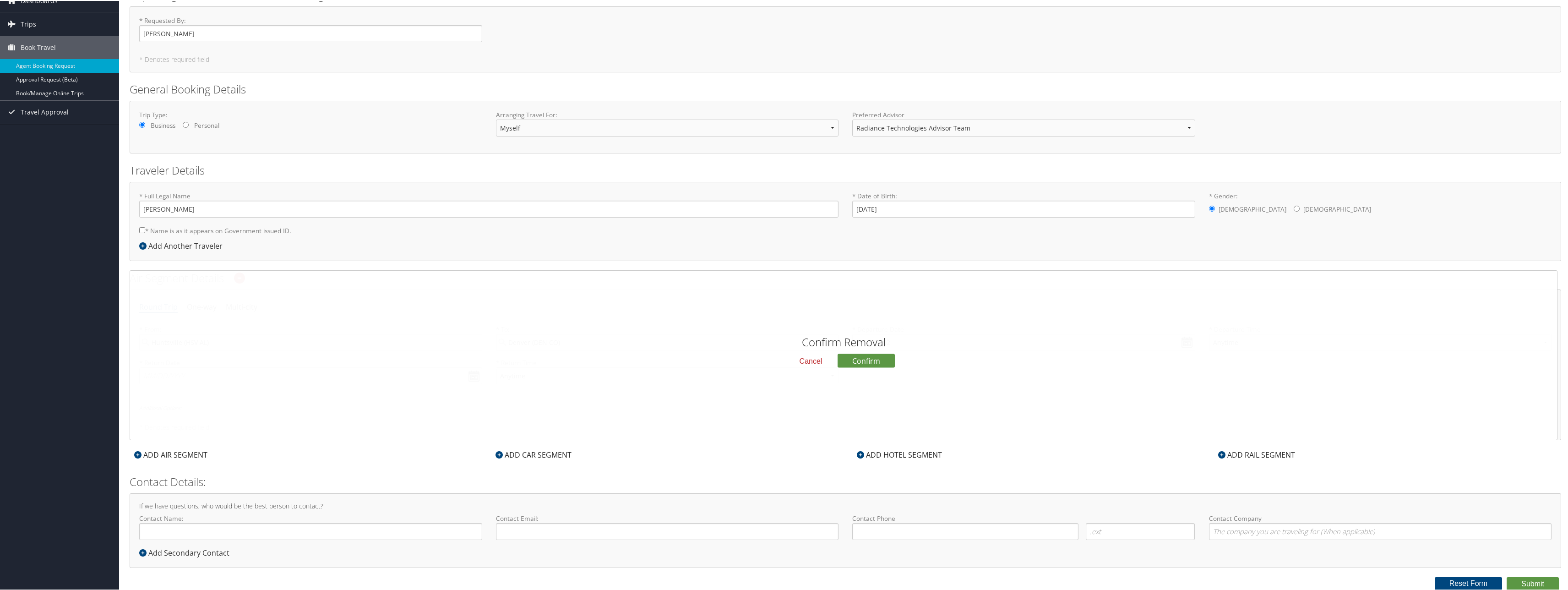
click at [806, 357] on button "Cancel" at bounding box center [811, 360] width 38 height 16
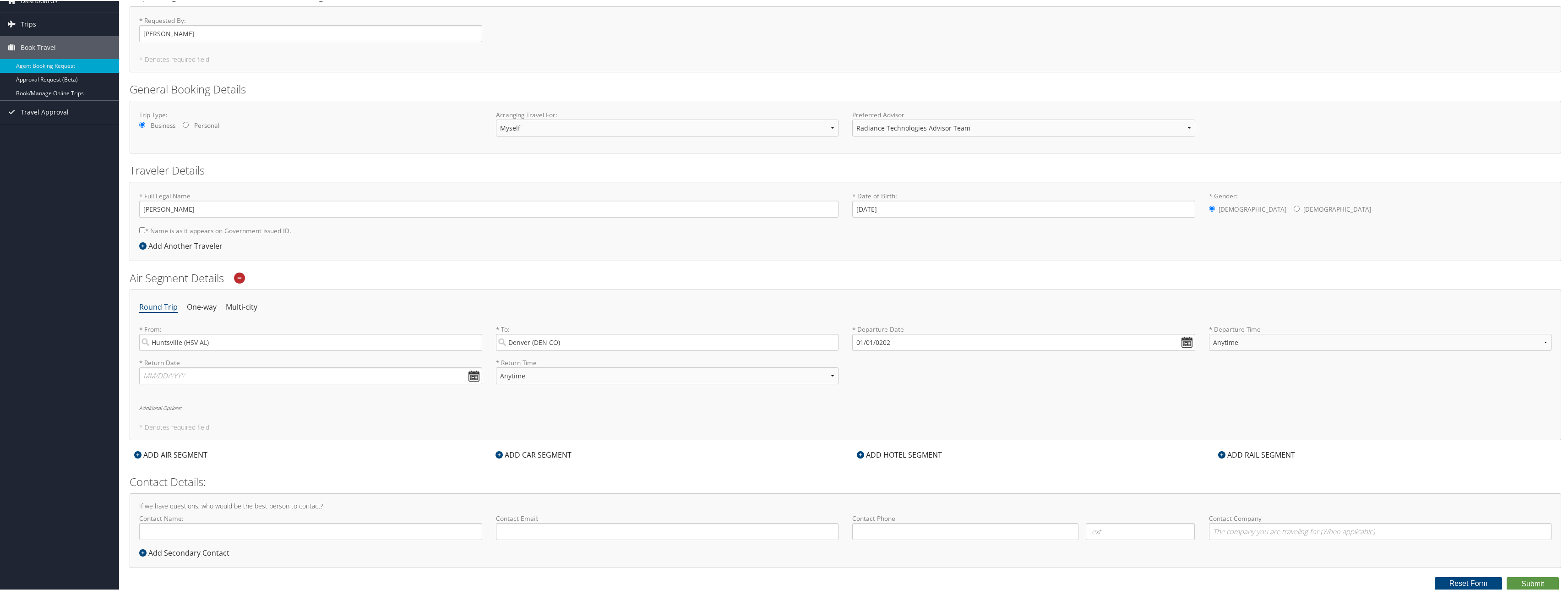
click at [236, 279] on icon at bounding box center [239, 277] width 11 height 11
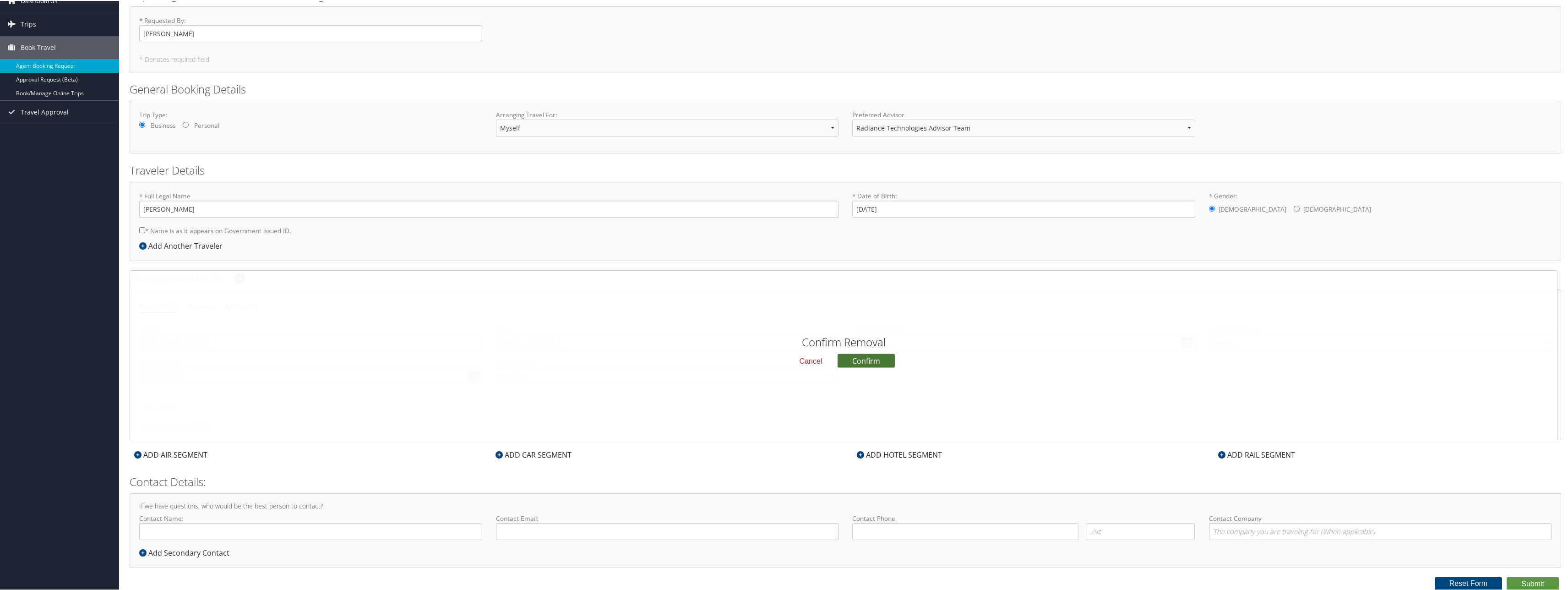
click at [849, 363] on button "Confirm" at bounding box center [866, 360] width 57 height 14
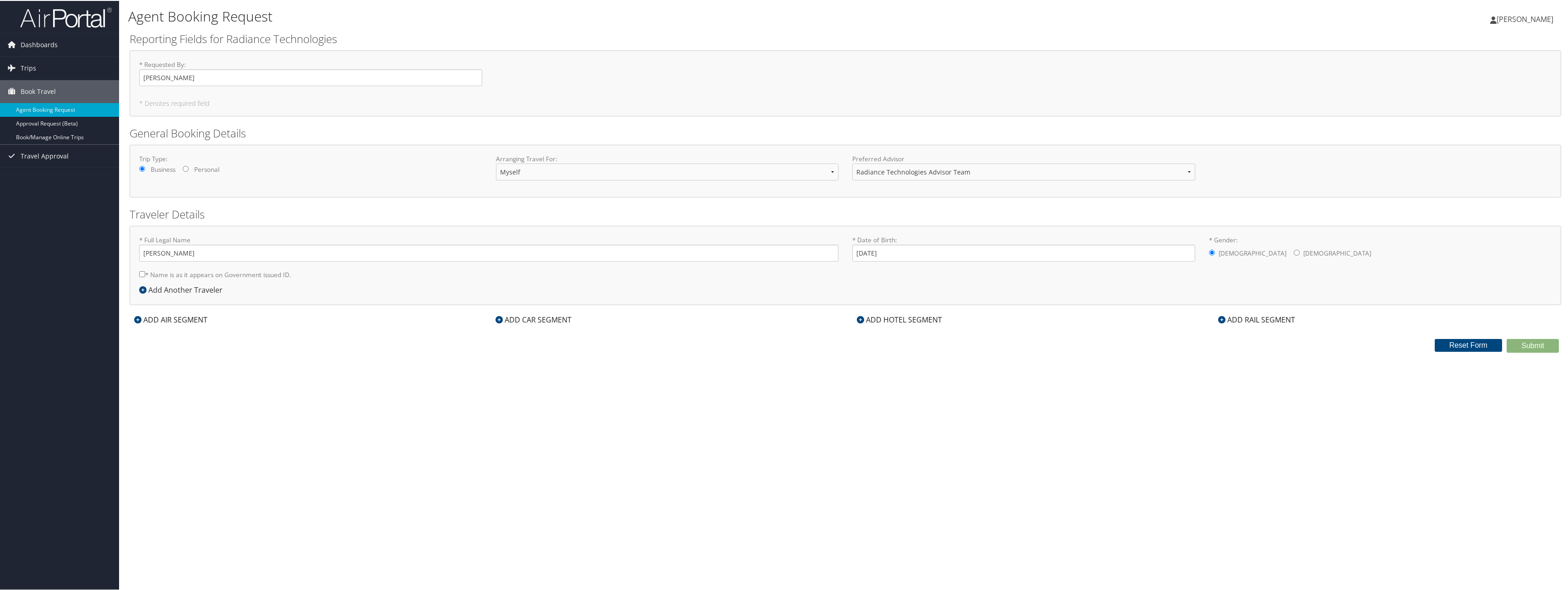
scroll to position [0, 0]
click at [141, 316] on icon at bounding box center [138, 319] width 7 height 7
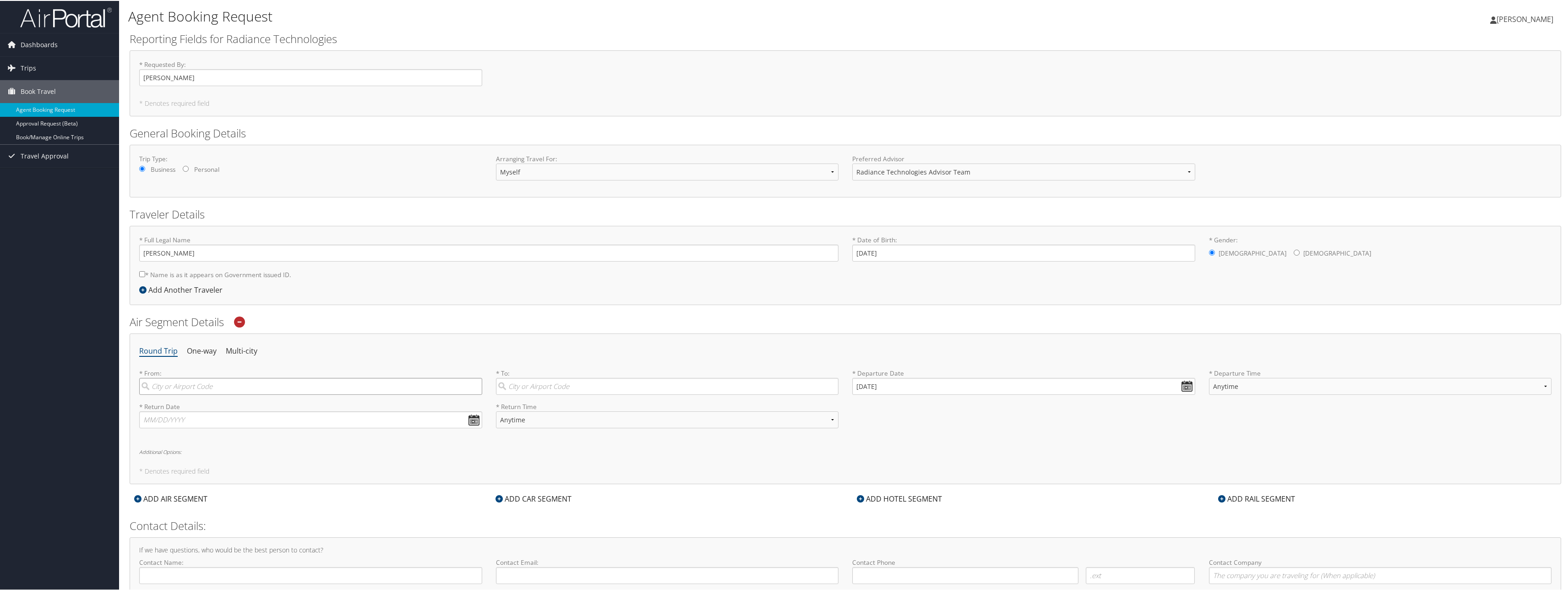
click at [214, 381] on input "search" at bounding box center [311, 385] width 343 height 17
click at [212, 410] on div "Huntsville (HSV AL)" at bounding box center [312, 405] width 331 height 12
click at [212, 394] on input "HSV" at bounding box center [311, 385] width 343 height 17
type input "Huntsville (HSV AL)"
click at [566, 385] on input "search" at bounding box center [667, 385] width 343 height 17
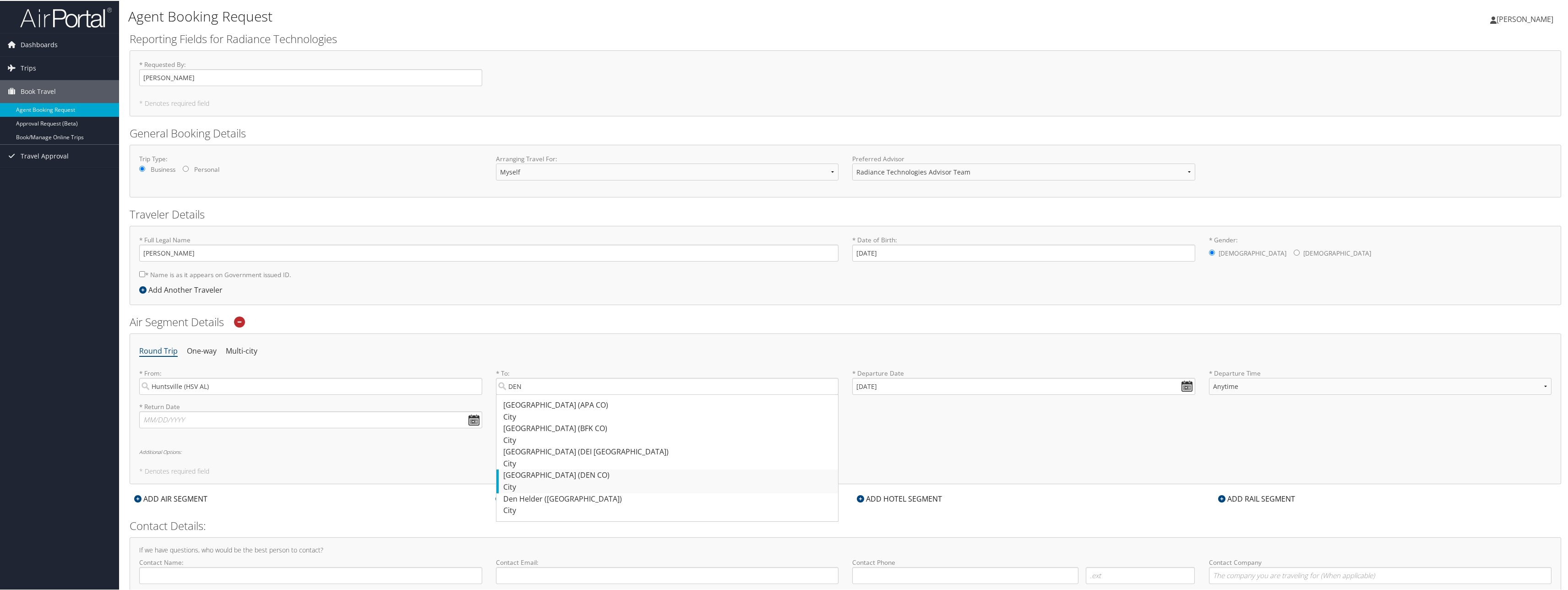
click at [565, 470] on div "Denver (DEN CO)" at bounding box center [668, 475] width 331 height 12
click at [565, 394] on input "DEN" at bounding box center [667, 385] width 343 height 17
type input "Denver (DEN CO)"
click at [950, 384] on input "09/10/2025" at bounding box center [1024, 385] width 343 height 17
click at [1186, 387] on input "Invalid date" at bounding box center [1024, 385] width 343 height 17
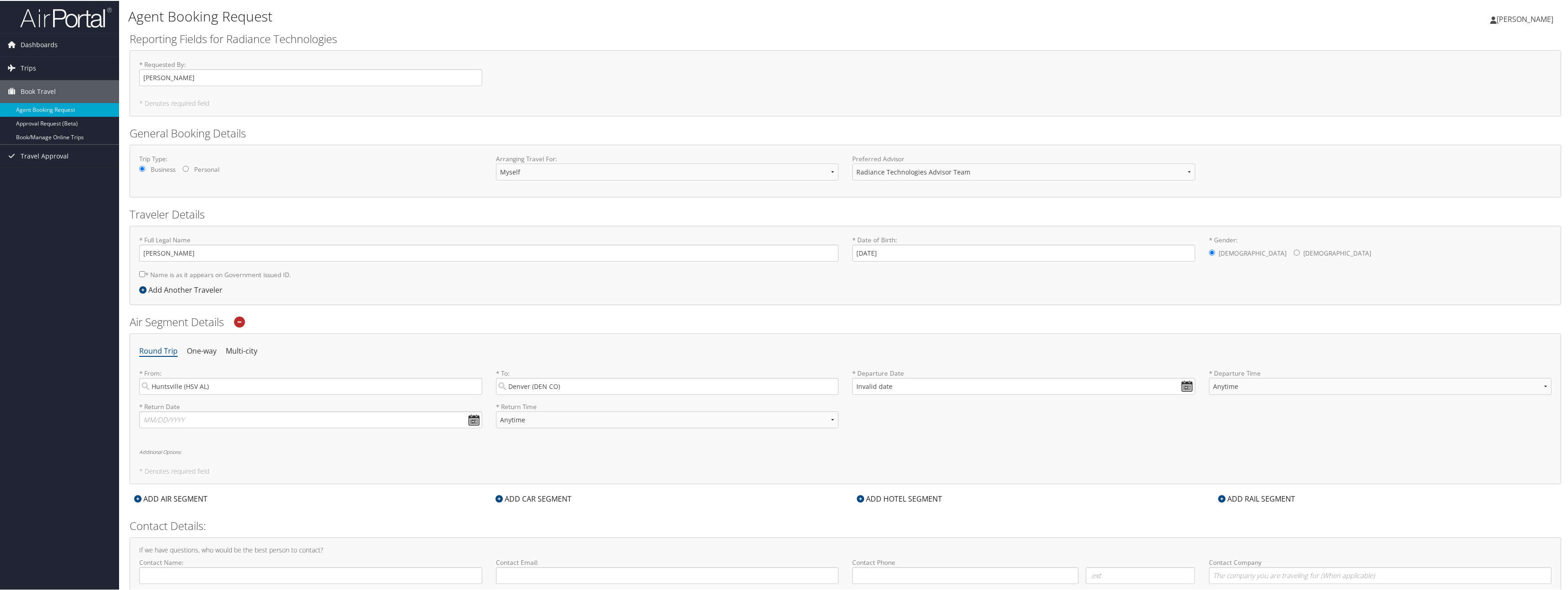
click at [1377, 330] on div "Air Segment Details Round Trip One-way Multi-city * From: Huntsville (HSV AL) R…" at bounding box center [845, 398] width 1431 height 170
click at [881, 388] on input "Invalid date" at bounding box center [1024, 385] width 343 height 17
click at [870, 385] on input "Invalid date" at bounding box center [1024, 385] width 343 height 17
click at [908, 408] on th "Sep 2025" at bounding box center [902, 407] width 65 height 12
click at [909, 406] on th "Sep 2025" at bounding box center [902, 407] width 65 height 12
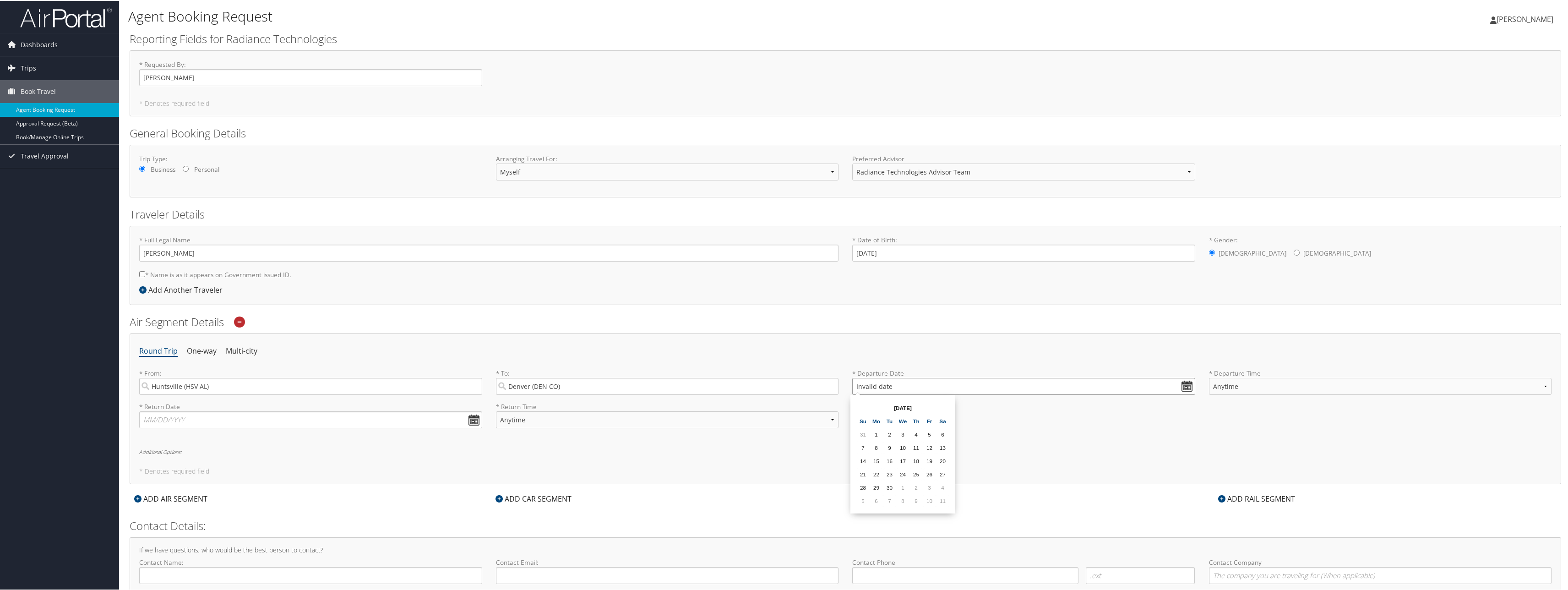
click at [938, 389] on input "Invalid date" at bounding box center [1024, 385] width 343 height 17
click at [891, 382] on input "Invalid date" at bounding box center [1024, 385] width 343 height 17
click at [874, 382] on input "Invalid date" at bounding box center [1024, 385] width 343 height 17
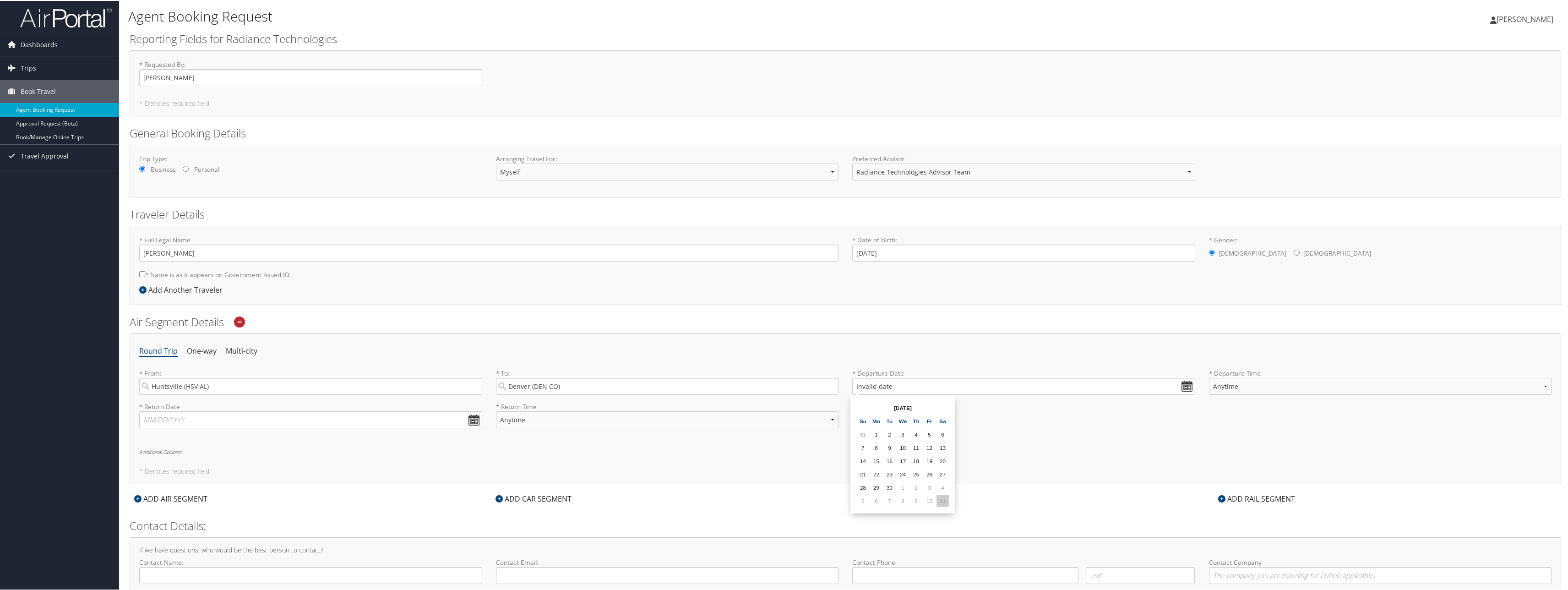
click at [941, 501] on td "11" at bounding box center [942, 500] width 12 height 12
click at [869, 387] on input "10/11/2025" at bounding box center [1024, 385] width 343 height 17
click at [983, 447] on div "Round Trip One-way Multi-city * From: Huntsville (HSV AL) Required * To: Denver…" at bounding box center [845, 408] width 1431 height 151
click at [870, 388] on input "10/11/2025" at bounding box center [1024, 385] width 343 height 17
click at [871, 384] on input "10/11/2025" at bounding box center [1024, 385] width 343 height 17
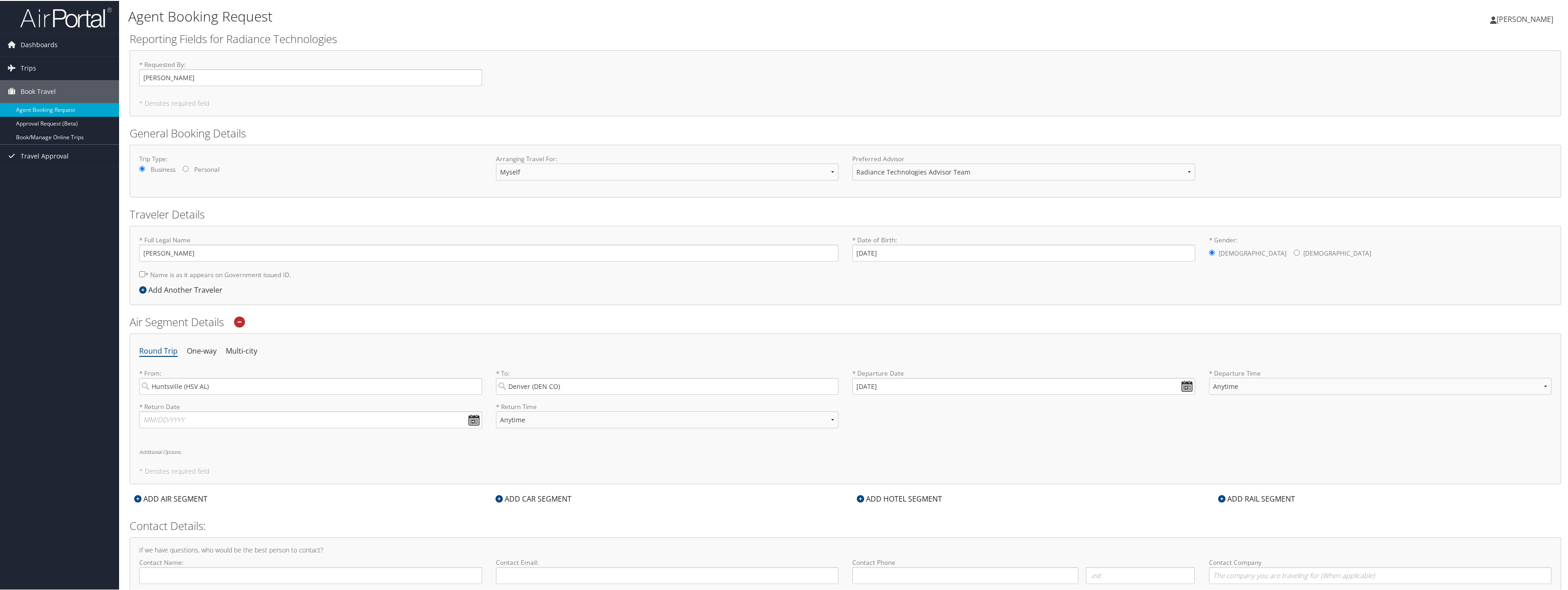
click at [1123, 459] on div "Round Trip One-way Multi-city * From: Huntsville (HSV AL) Required * To: Denver…" at bounding box center [845, 408] width 1431 height 151
click at [1182, 386] on input "10/01/2025" at bounding box center [1024, 385] width 343 height 17
click at [876, 457] on td "13" at bounding box center [876, 460] width 12 height 12
type input "10/13/2025"
click at [1539, 386] on select "Anytime Early Morning (5AM-7AM) Morning (7AM-12PM) Afternoon (12PM-5PM) Evening…" at bounding box center [1380, 385] width 343 height 17
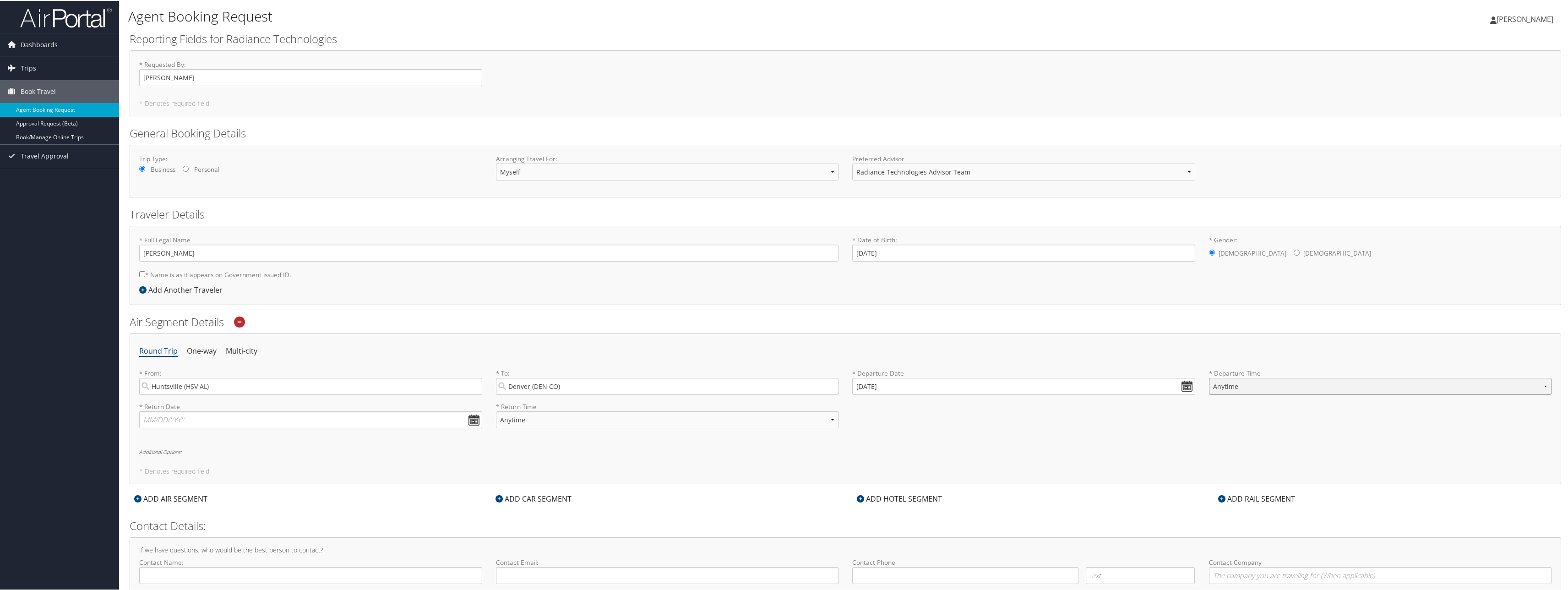
click at [1539, 386] on select "Anytime Early Morning (5AM-7AM) Morning (7AM-12PM) Afternoon (12PM-5PM) Evening…" at bounding box center [1380, 385] width 343 height 17
click at [1074, 432] on div "* Return Date Dates must be valid * Return Time Anytime Early Morning (5AM-7AM)…" at bounding box center [845, 418] width 1426 height 34
click at [469, 419] on input "text" at bounding box center [311, 419] width 343 height 17
click at [323, 466] on div "Round Trip One-way Multi-city * From: Huntsville (HSV AL) Required * To: Denver…" at bounding box center [845, 408] width 1431 height 151
drag, startPoint x: 1007, startPoint y: 427, endPoint x: 993, endPoint y: 423, distance: 14.6
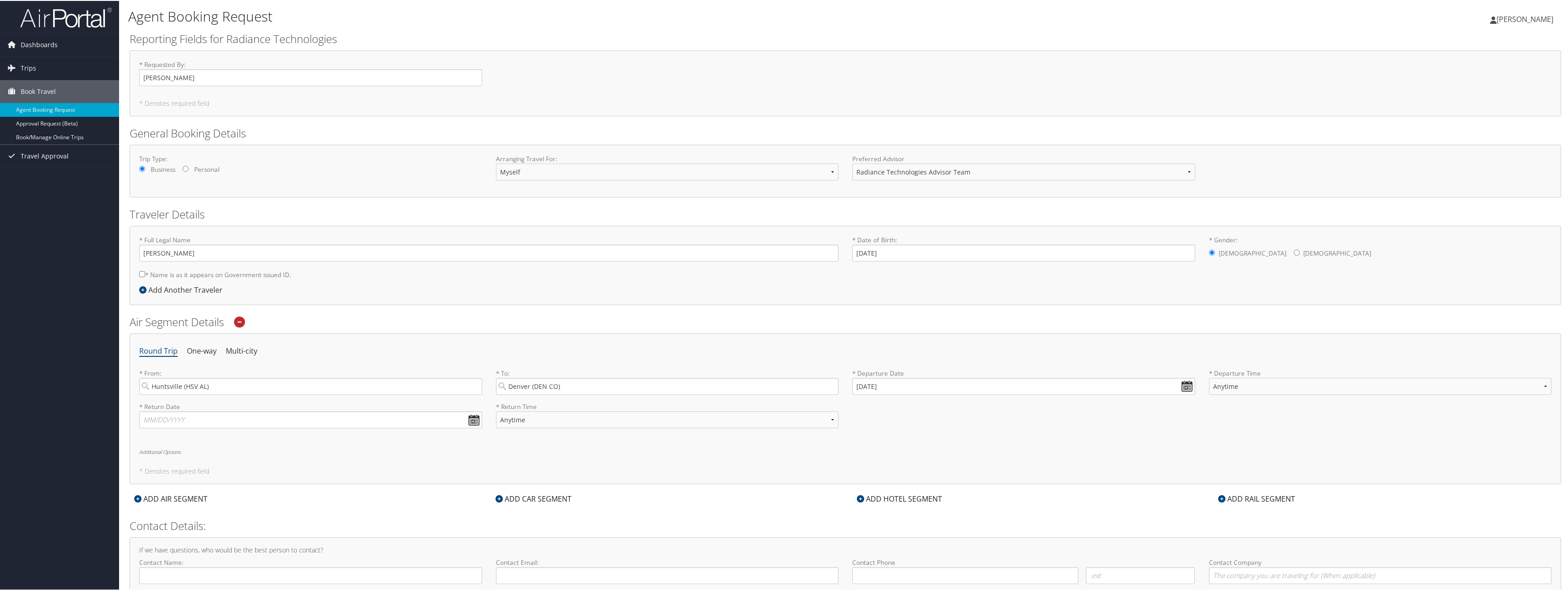
click at [1007, 427] on div "* Return Date Dates must be valid * Return Time Anytime Early Morning (5AM-7AM)…" at bounding box center [845, 418] width 1426 height 34
drag, startPoint x: 441, startPoint y: 443, endPoint x: 439, endPoint y: 448, distance: 5.4
click at [439, 448] on div "Round Trip One-way Multi-city * From: Huntsville (HSV AL) Required * To: Denver…" at bounding box center [845, 408] width 1431 height 151
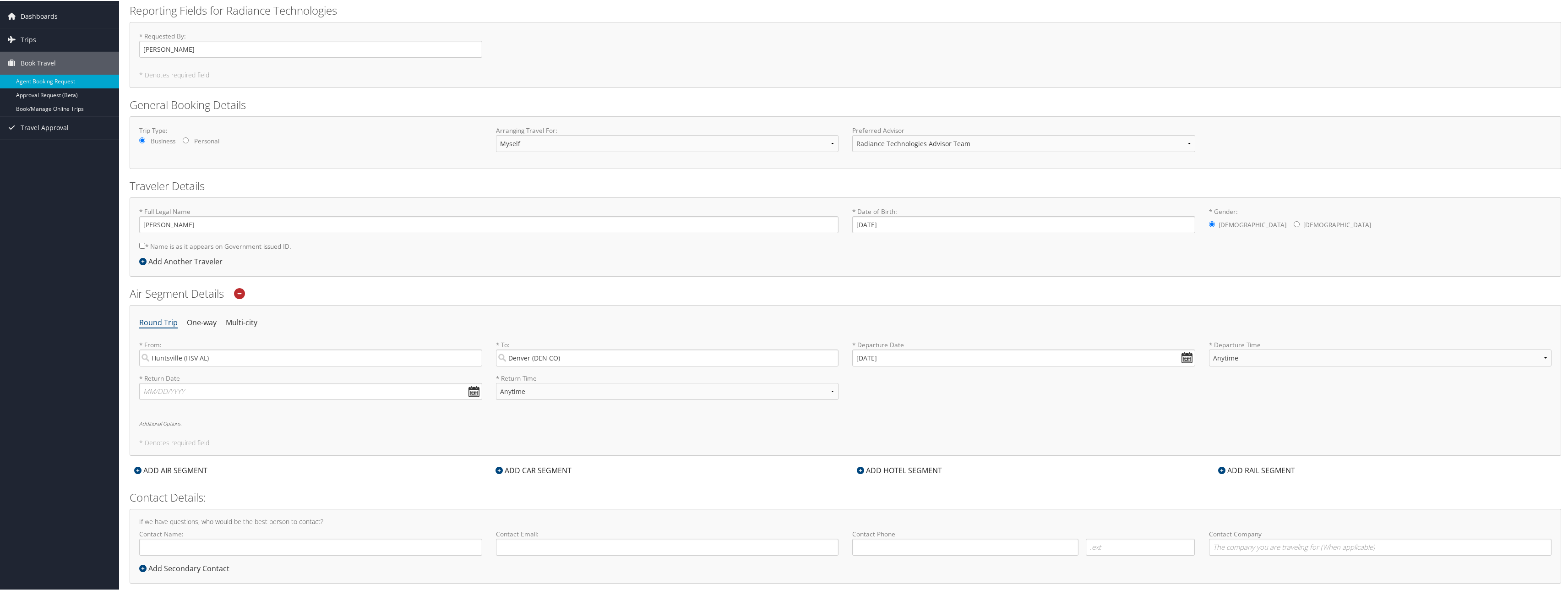
scroll to position [44, 0]
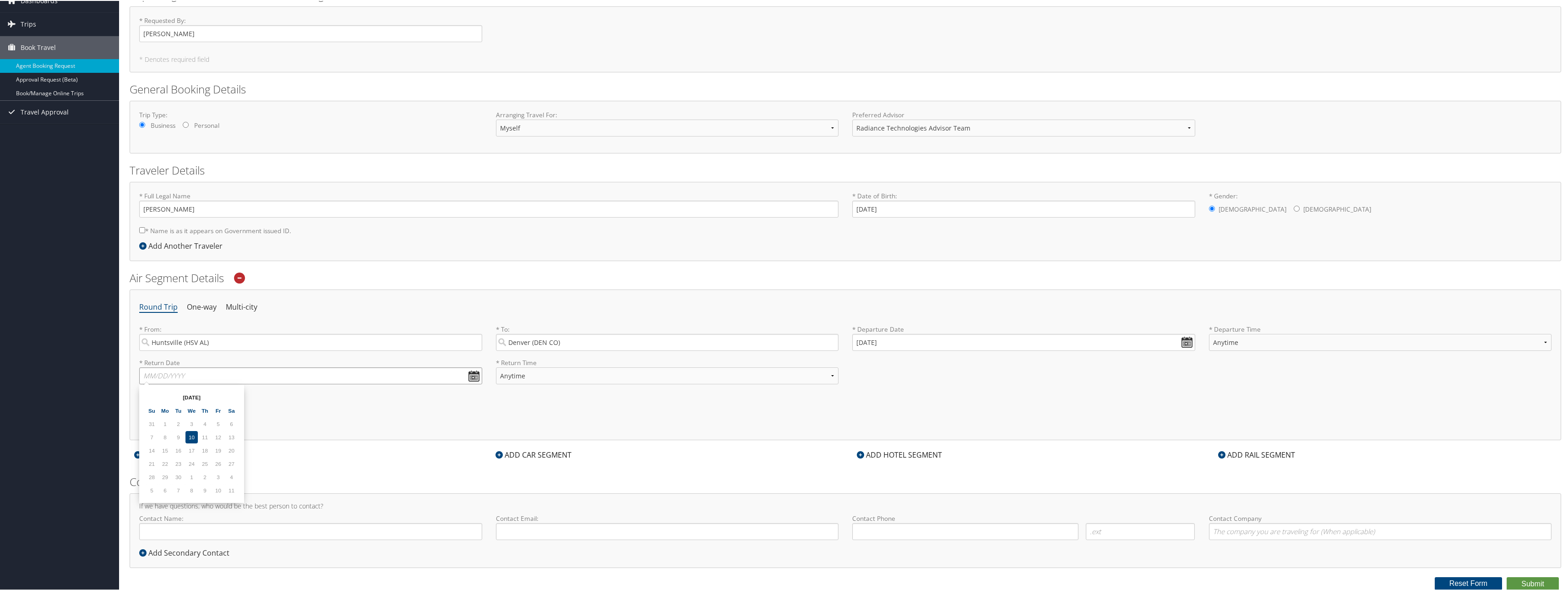
click at [471, 376] on input "text" at bounding box center [311, 375] width 343 height 17
drag, startPoint x: 219, startPoint y: 489, endPoint x: 229, endPoint y: 496, distance: 12.2
click at [219, 492] on td "10" at bounding box center [218, 489] width 12 height 12
click at [235, 397] on th at bounding box center [231, 396] width 12 height 12
click at [214, 451] on td "17" at bounding box center [218, 450] width 12 height 12
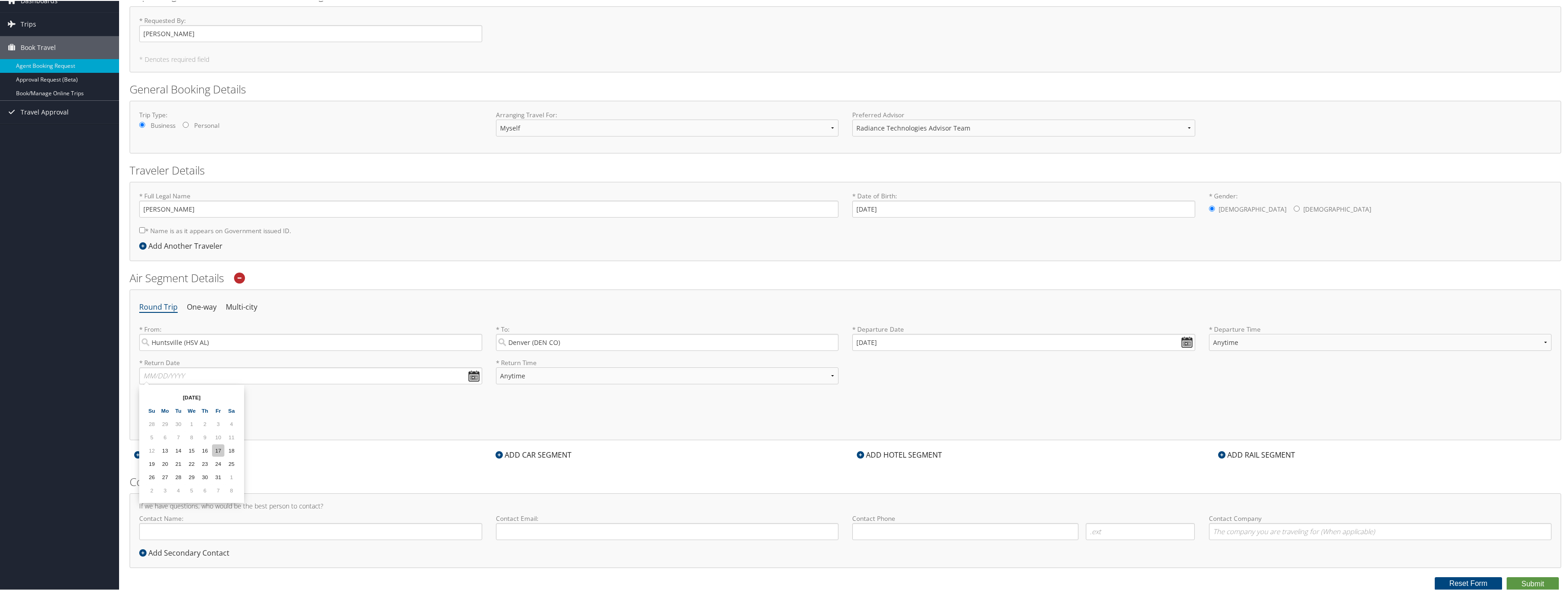
type input "10/17/2025"
click at [566, 373] on select "Anytime Early Morning (5AM-7AM) Morning (7AM-12PM) Afternoon (12PM-5PM) Evening…" at bounding box center [667, 375] width 343 height 17
click at [496, 366] on select "Anytime Early Morning (5AM-7AM) Morning (7AM-12PM) Afternoon (12PM-5PM) Evening…" at bounding box center [667, 375] width 343 height 17
click at [1009, 411] on div "Round Trip One-way Multi-city * From: Huntsville (HSV AL) Required * To: Denver…" at bounding box center [845, 364] width 1431 height 151
click at [534, 454] on div "ADD CAR SEGMENT" at bounding box center [533, 454] width 85 height 11
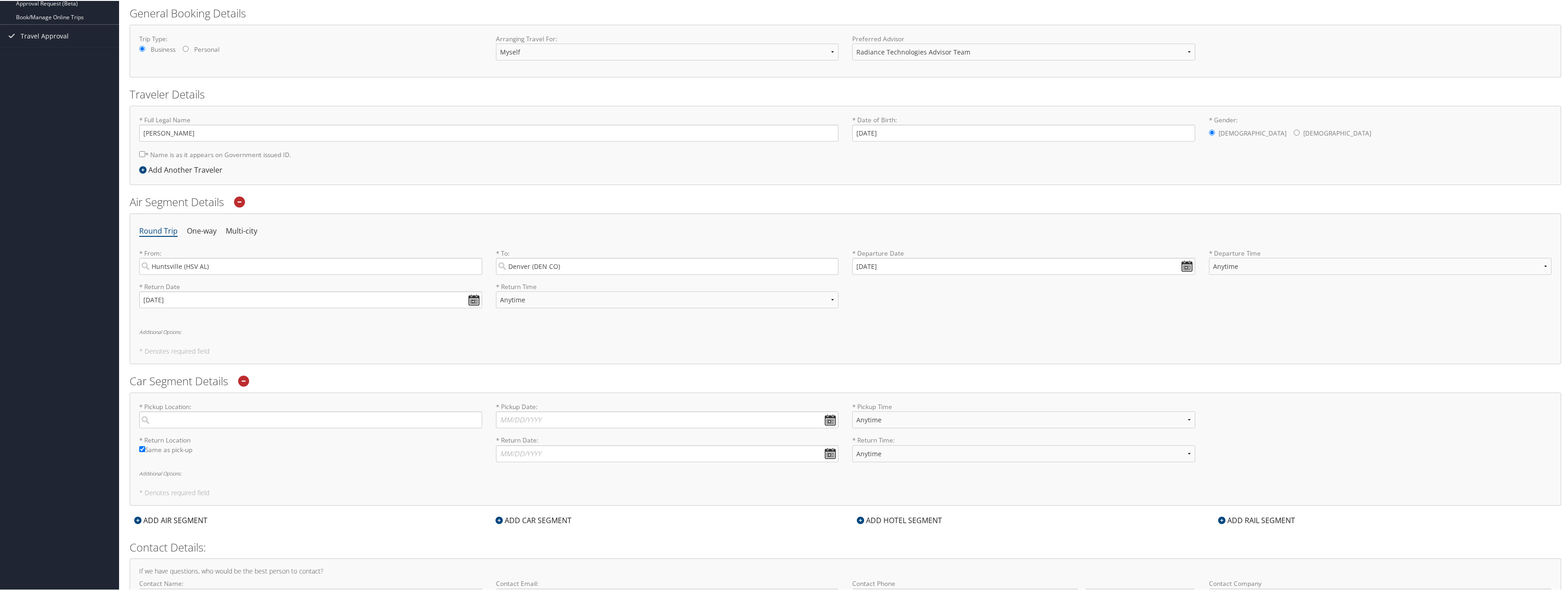
scroll to position [136, 0]
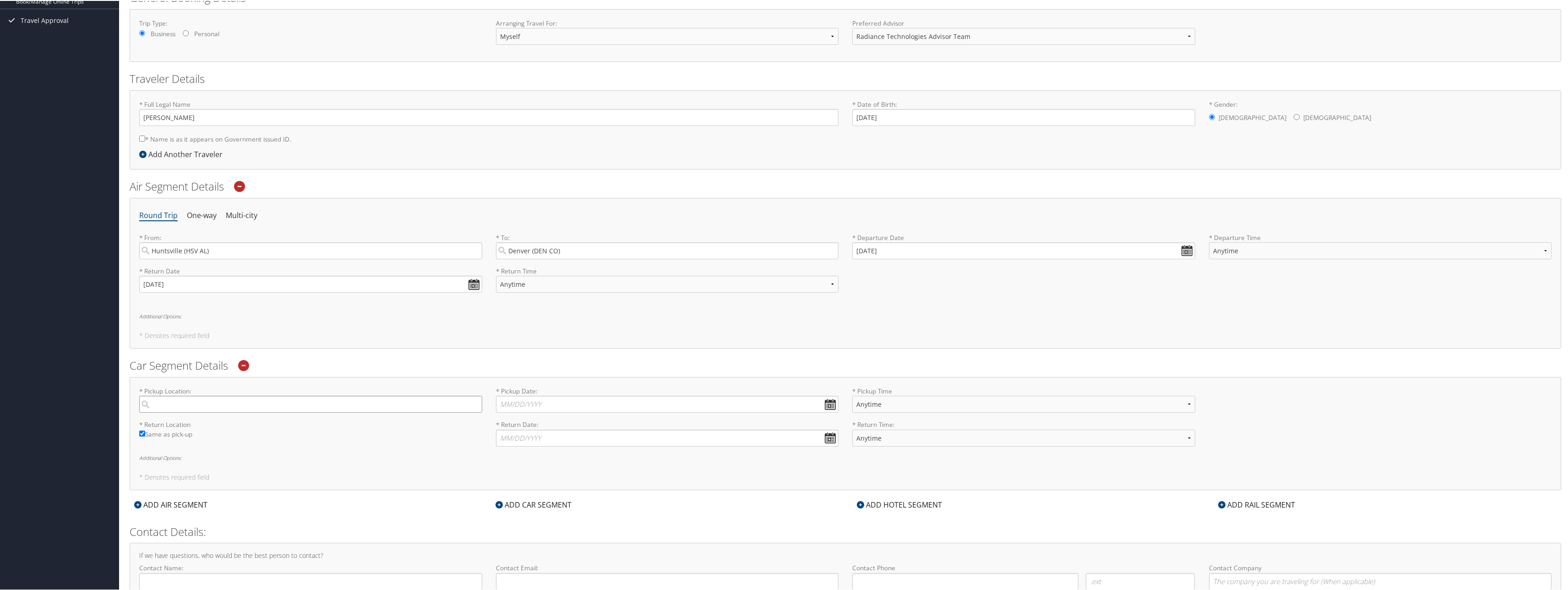
click at [314, 406] on input "search" at bounding box center [311, 404] width 343 height 17
click at [201, 500] on div "City" at bounding box center [312, 504] width 331 height 12
click at [201, 412] on input "DEN" at bounding box center [311, 404] width 343 height 17
type input "Denver"
click at [829, 404] on input "* Pickup Date: Dates must be valid" at bounding box center [667, 404] width 343 height 17
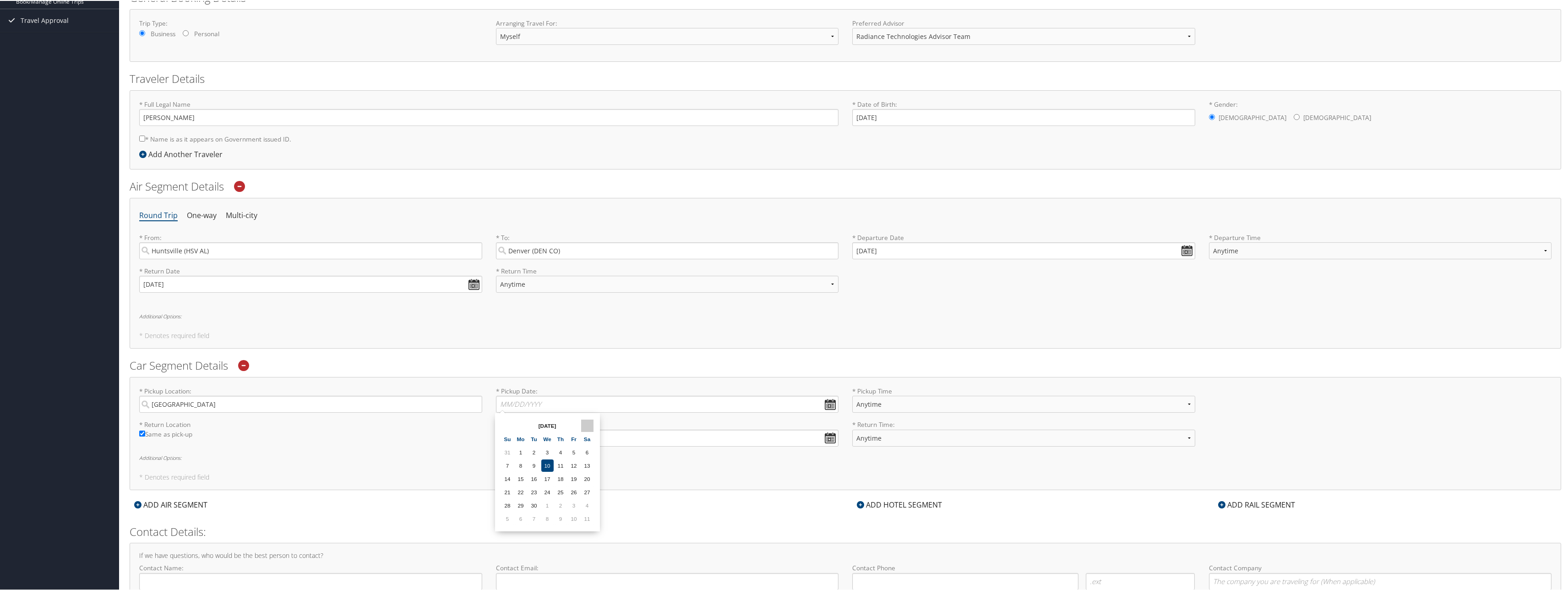
click at [588, 421] on th at bounding box center [587, 425] width 12 height 12
click at [522, 477] on td "13" at bounding box center [521, 478] width 12 height 12
type input "10/13/2025"
click at [833, 439] on input "* Return Date: Dates must be valid" at bounding box center [667, 437] width 343 height 17
click at [588, 460] on th at bounding box center [587, 459] width 12 height 12
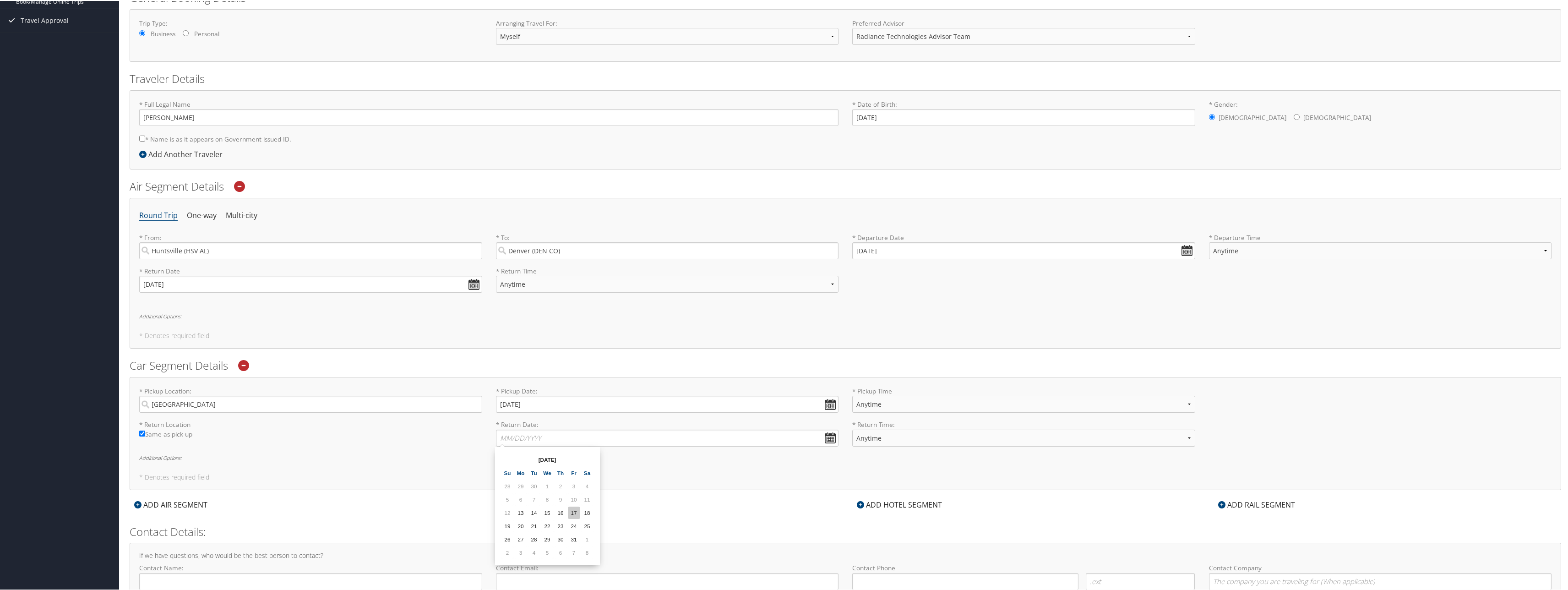
click at [576, 514] on td "17" at bounding box center [574, 512] width 12 height 12
type input "10/17/2025"
click at [350, 467] on div "* Pickup Location: Denver Required * Pickup Date: 10/13/2025 Dates must be vali…" at bounding box center [845, 432] width 1431 height 113
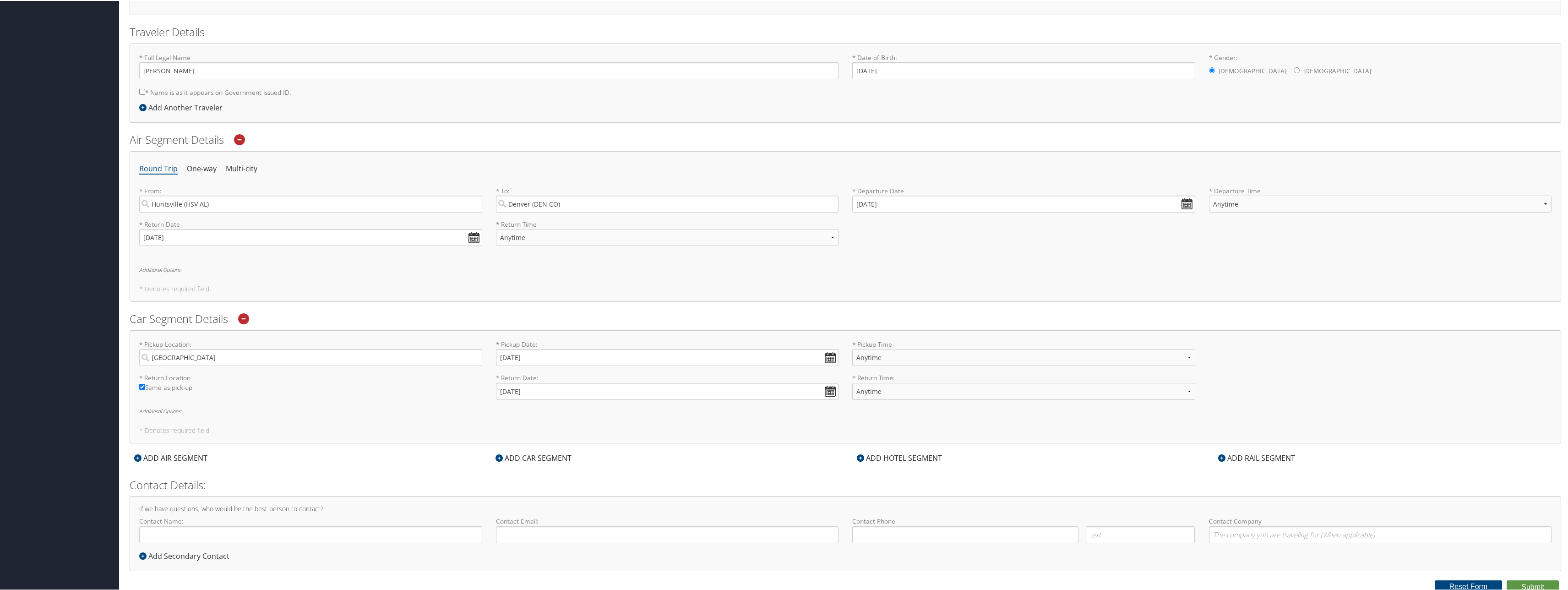
scroll to position [186, 0]
click at [197, 534] on input "Contact Name:" at bounding box center [311, 531] width 343 height 17
type input "[PERSON_NAME]"
type input "jesse.forsmann@radiancetech.com"
type input "(530) 526-0057"
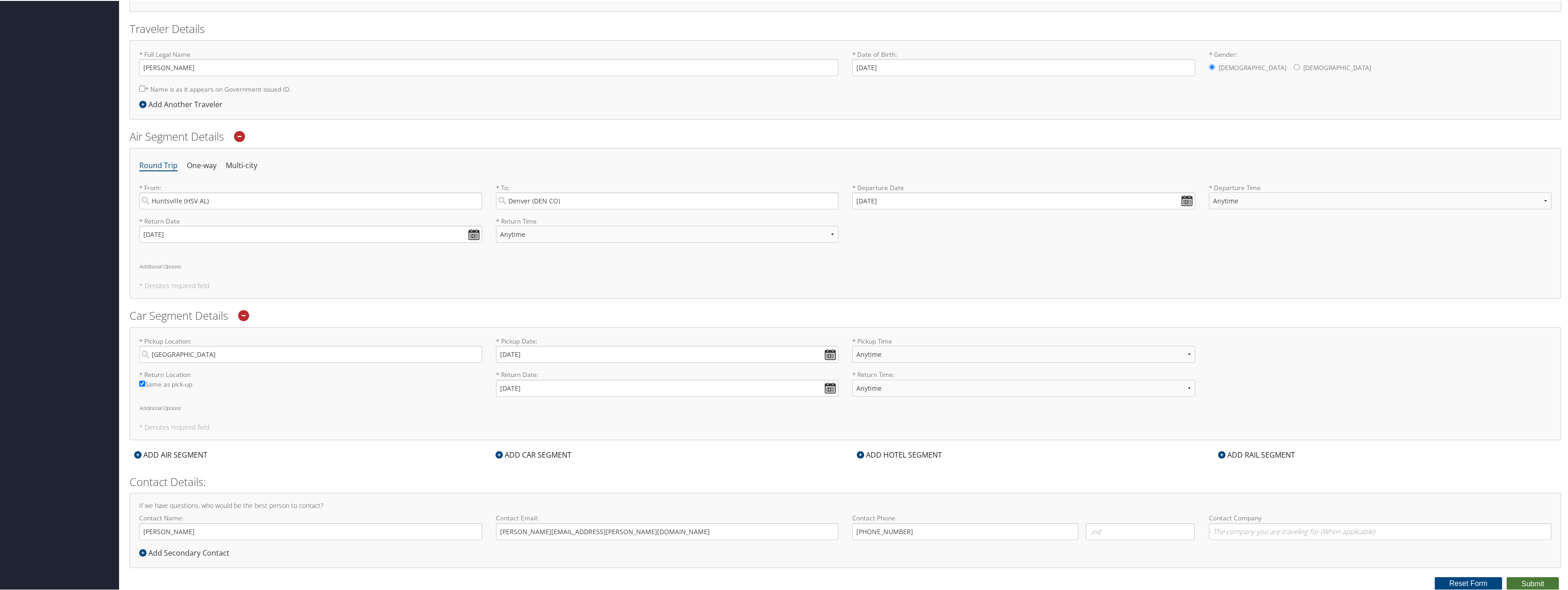
click at [1522, 583] on button "Submit" at bounding box center [1533, 583] width 52 height 14
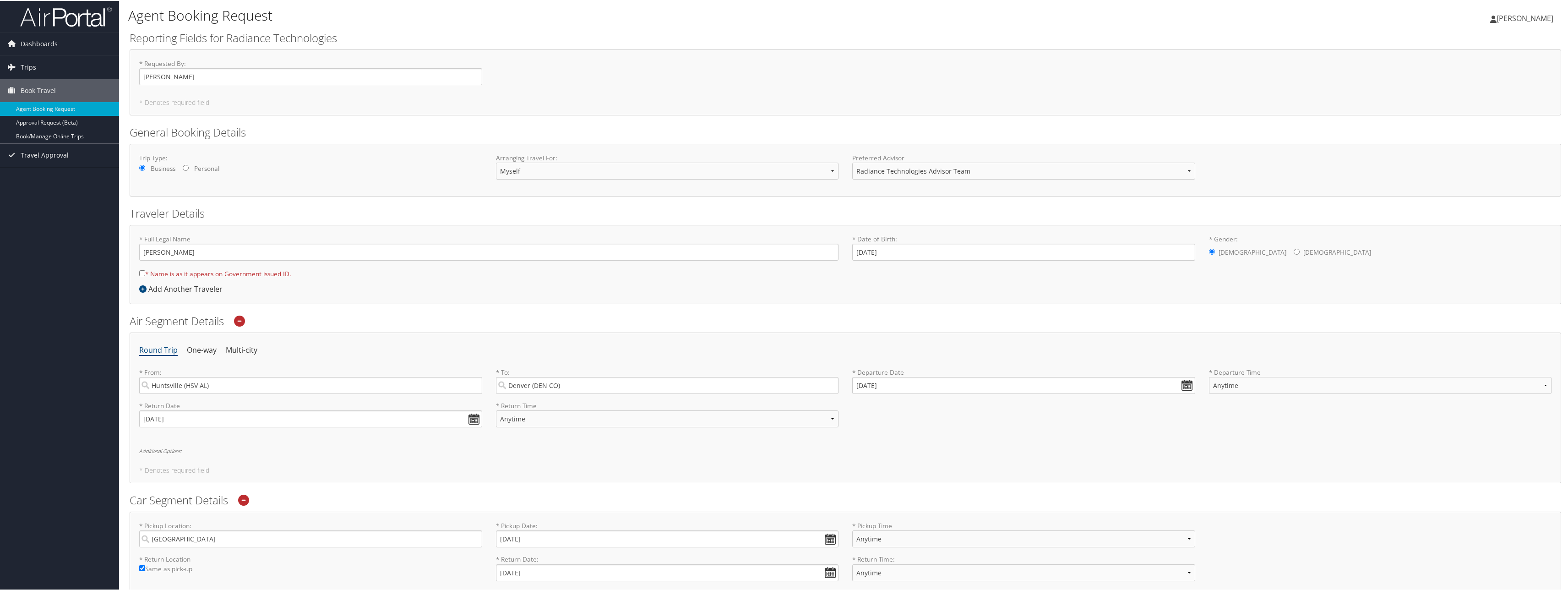
scroll to position [0, 0]
click at [142, 273] on input "* Name is as it appears on Government issued ID." at bounding box center [142, 274] width 6 height 6
checkbox input "true"
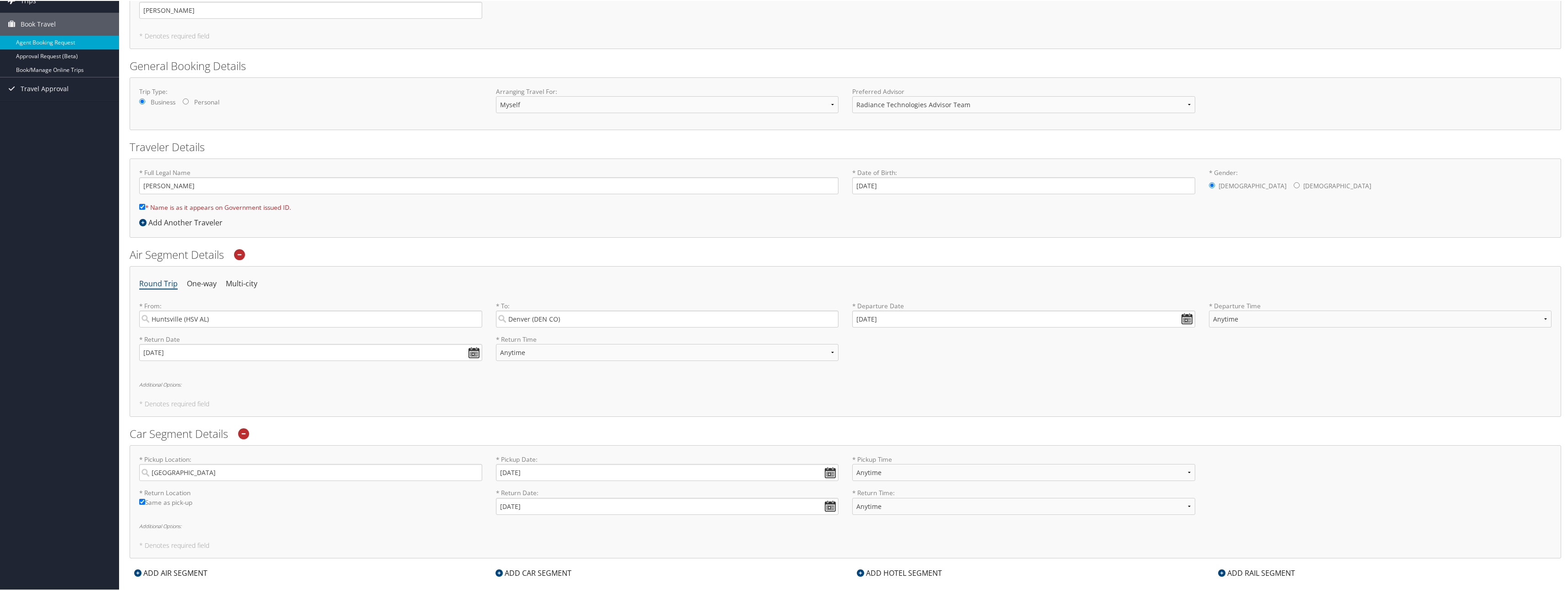
scroll to position [186, 0]
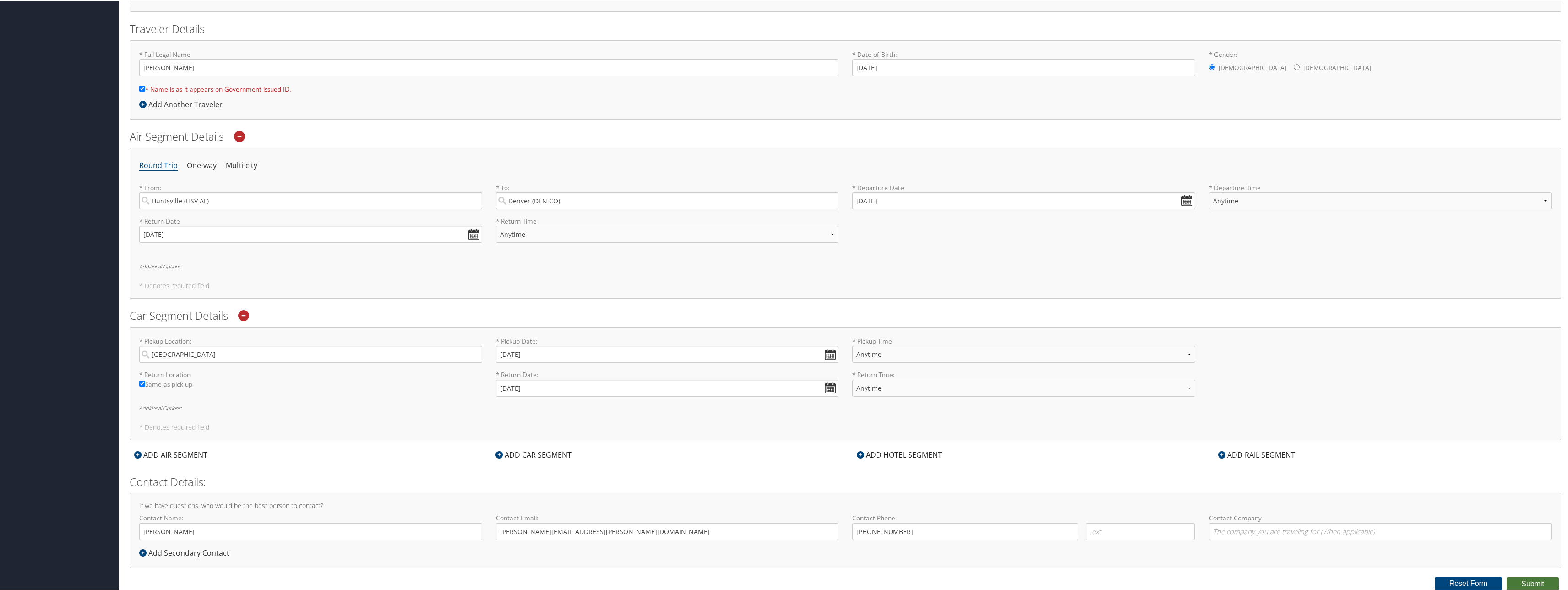
click at [1526, 579] on button "Submit" at bounding box center [1533, 583] width 52 height 14
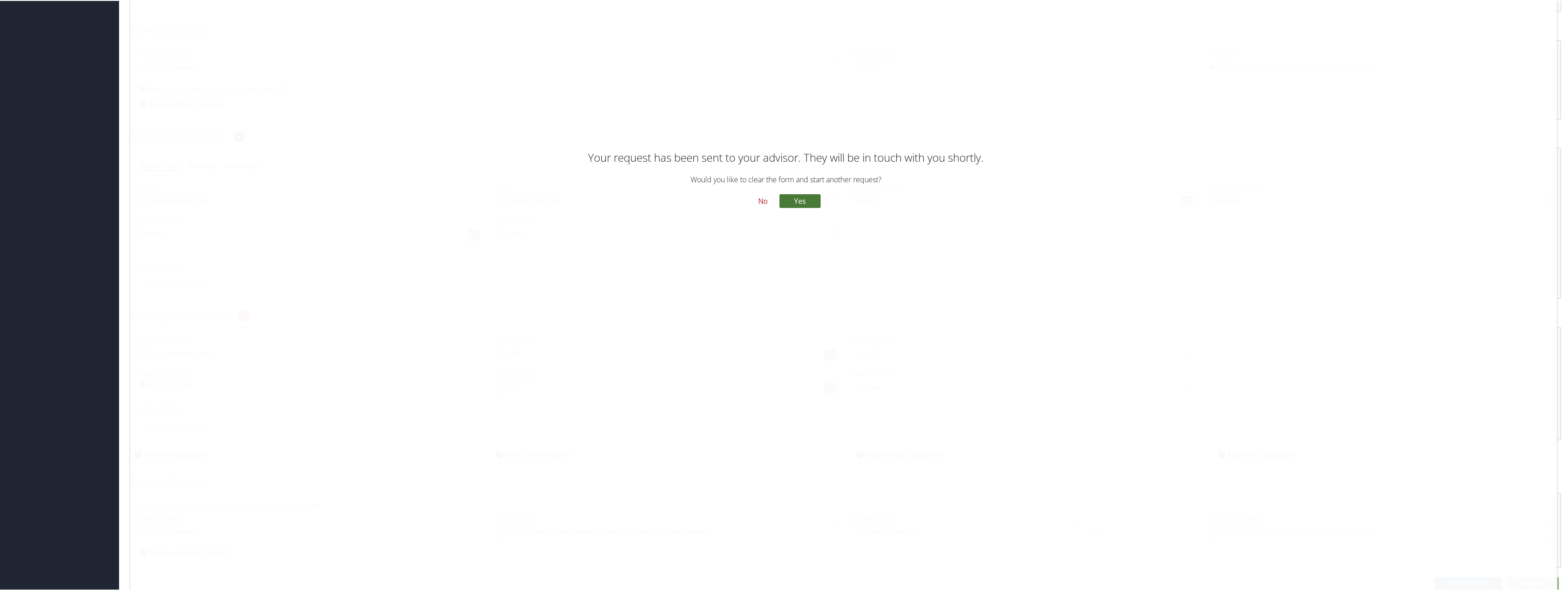
click at [791, 201] on button "Yes" at bounding box center [800, 200] width 42 height 14
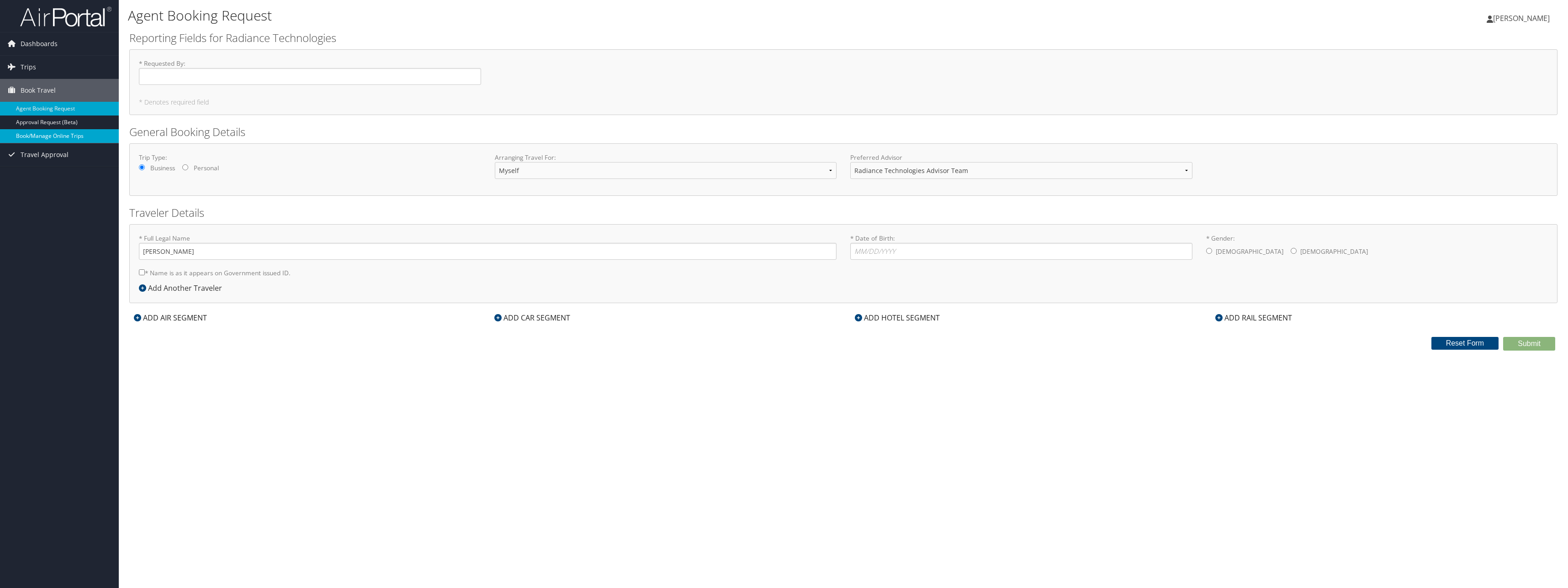
click at [53, 141] on link "Book/Manage Online Trips" at bounding box center [59, 136] width 119 height 14
